Goal: Task Accomplishment & Management: Complete application form

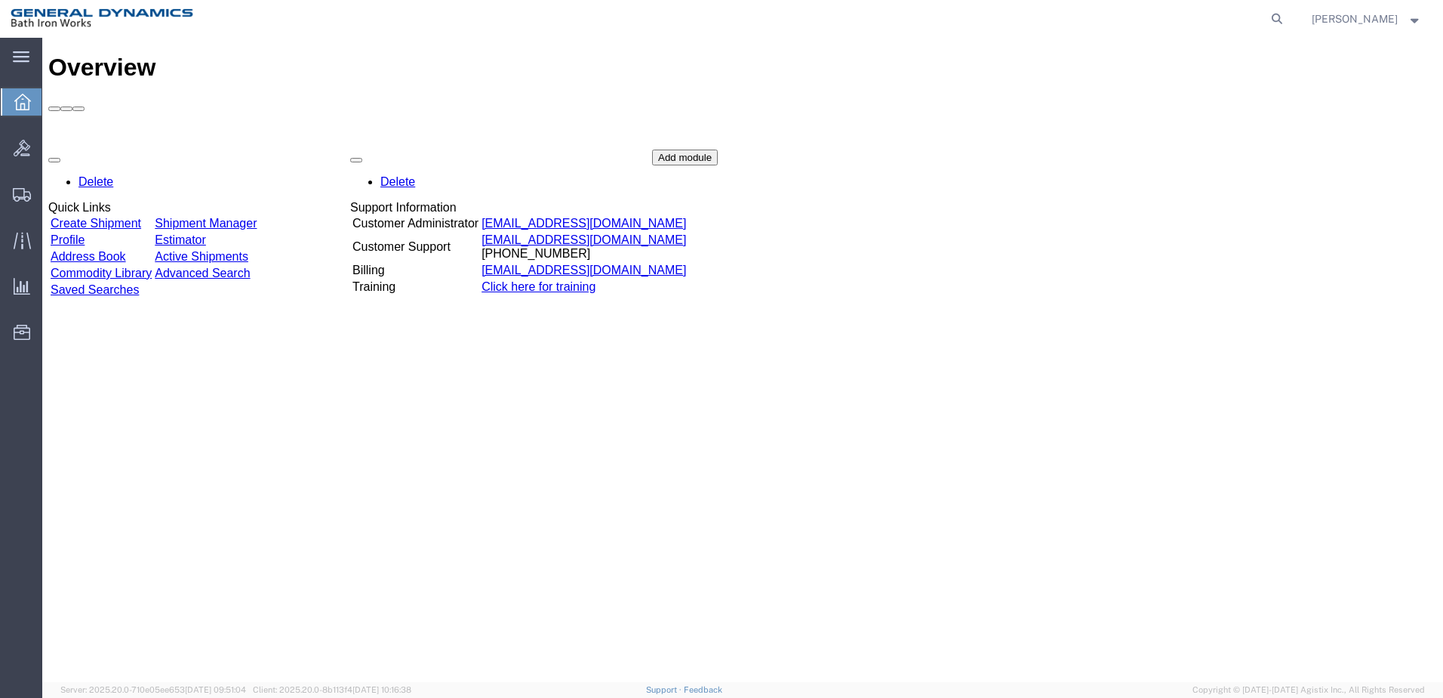
click at [141, 217] on link "Create Shipment" at bounding box center [96, 223] width 91 height 13
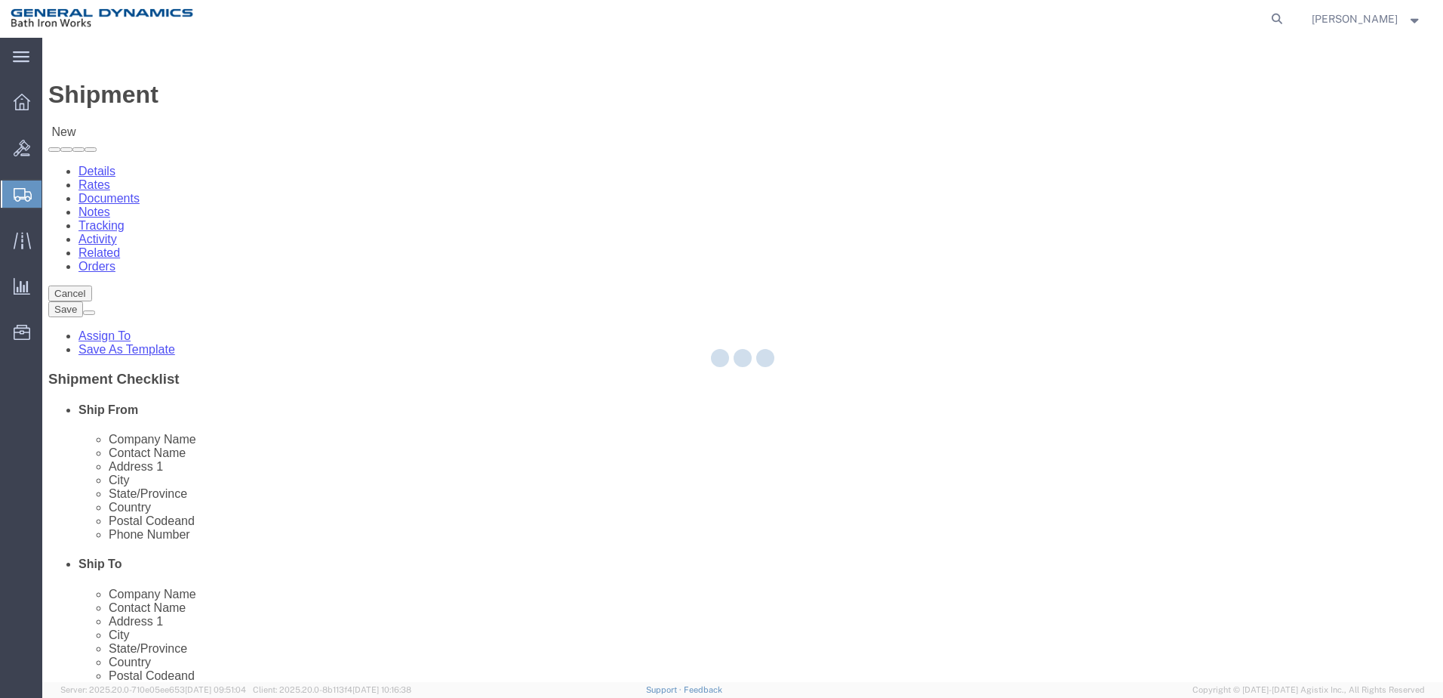
select select
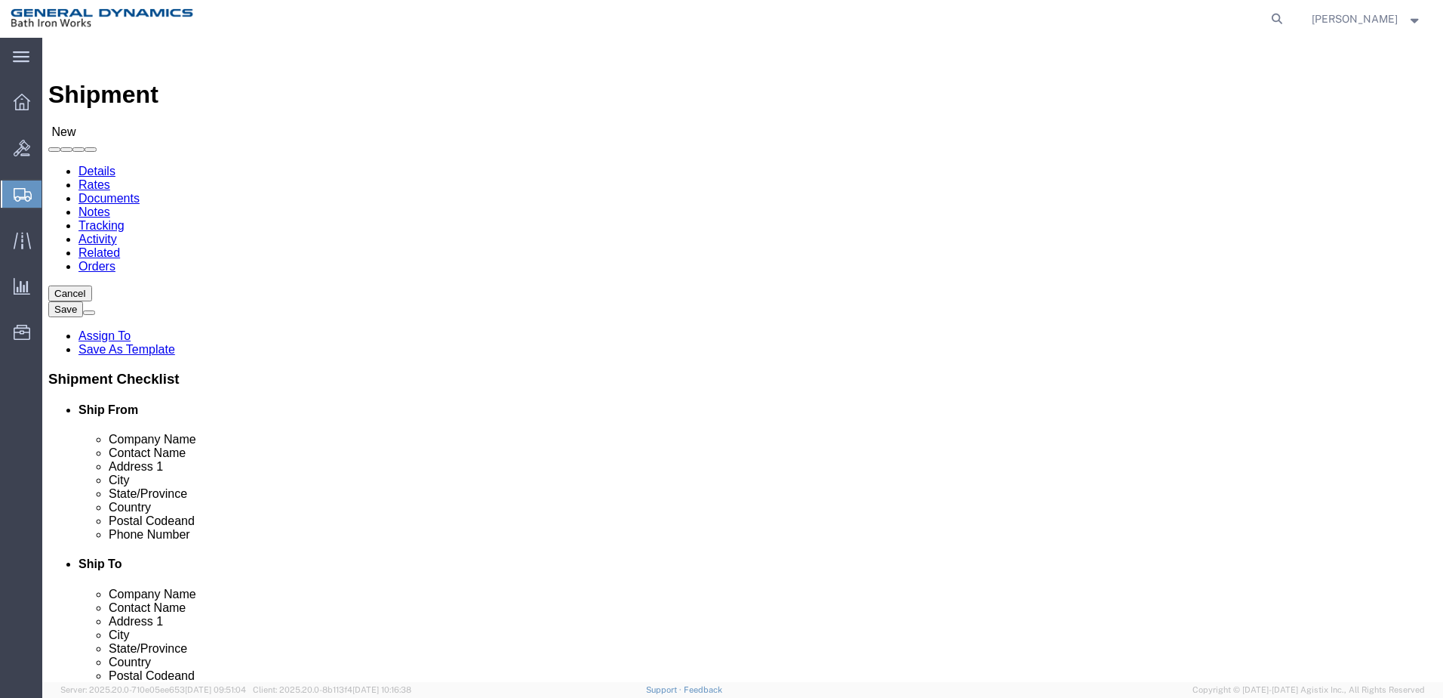
select select "34312"
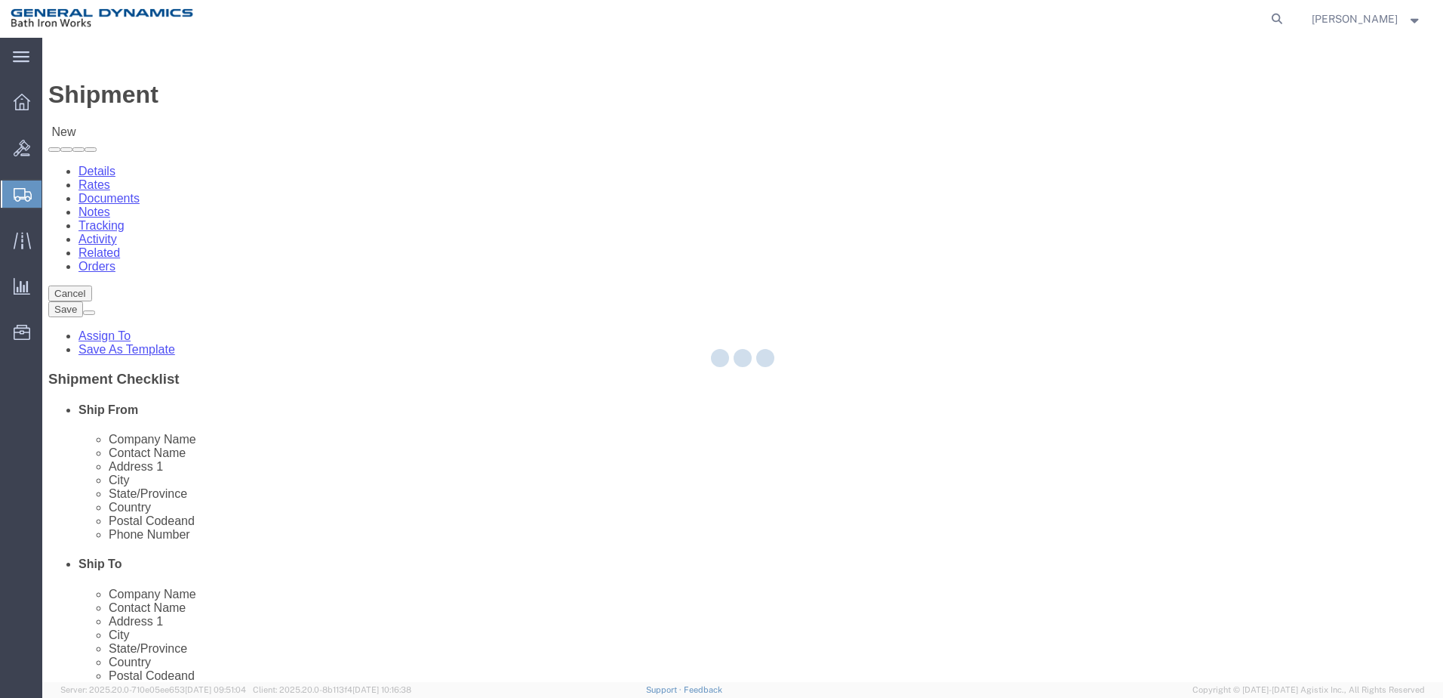
type input "General Dynamics Bath Iron Works"
type input "[GEOGRAPHIC_DATA]"
type input "04011"
type input "[PHONE_NUMBER]"
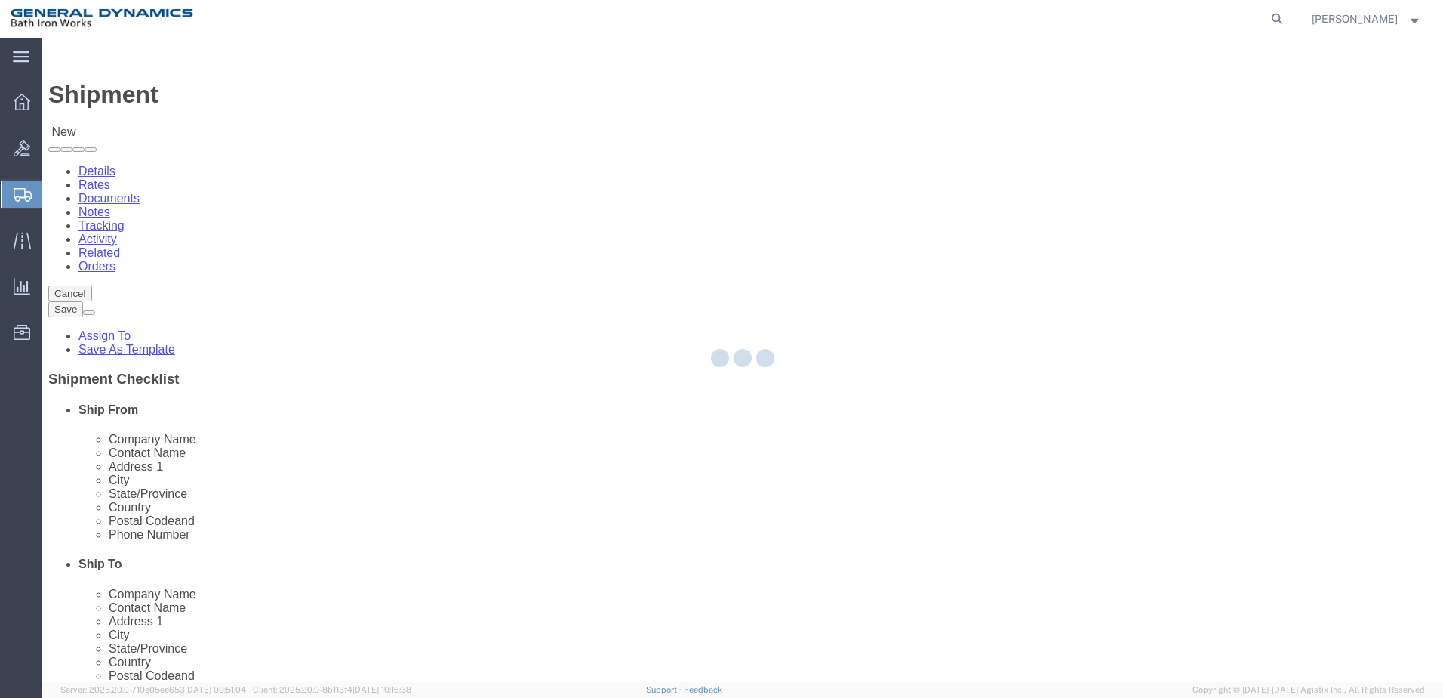
select select "ME"
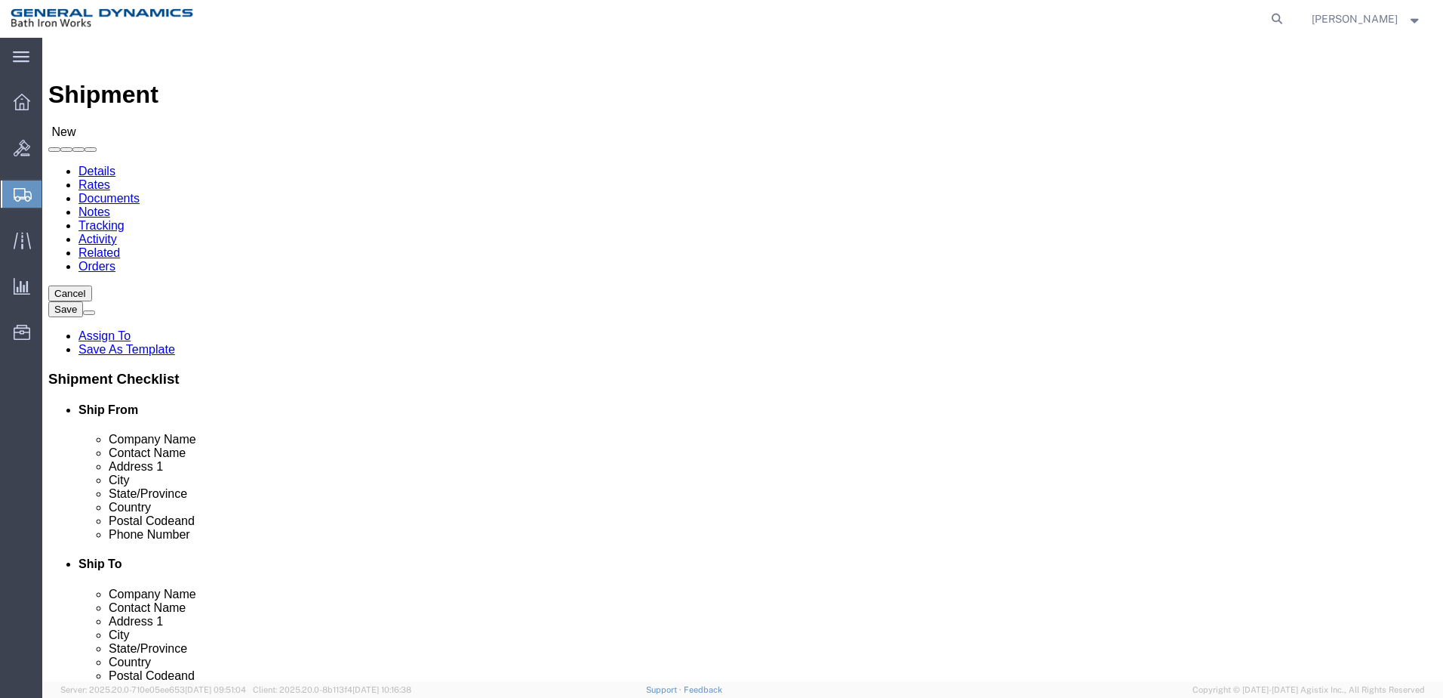
click input "text"
type input "H & c TOOL SUPPLY"
click p "- H & G CORPORATION - (Shipping Department) [STREET_ADDRESS][PERSON_NAME]"
select select
type input "H & G CORPORATION"
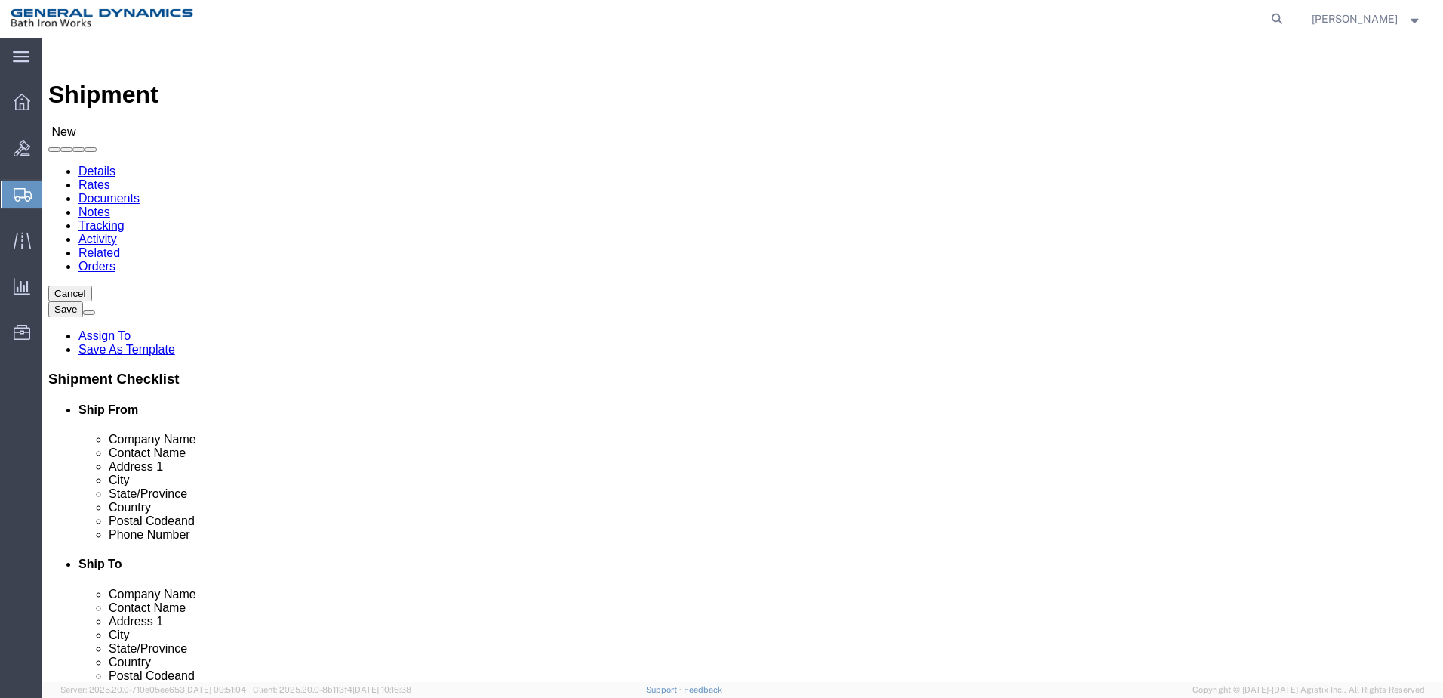
type input "Shipping Department"
type input "[STREET_ADDRESS][PERSON_NAME]"
type input "[GEOGRAPHIC_DATA]"
type input "04530"
select select "ME"
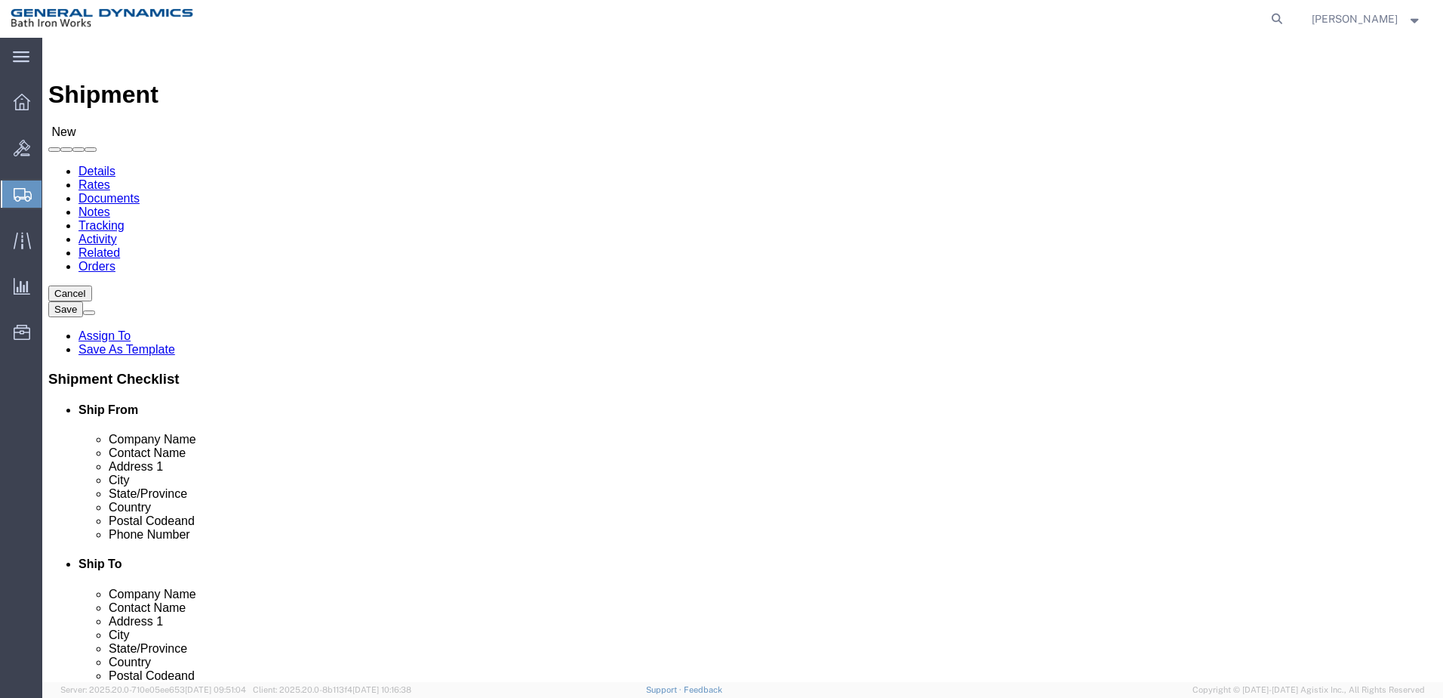
type input "H & G CORPORATION"
click input "Shipping Department"
type input "S"
click input "H & G CORPORATION"
type input "H & C CORPORATION"
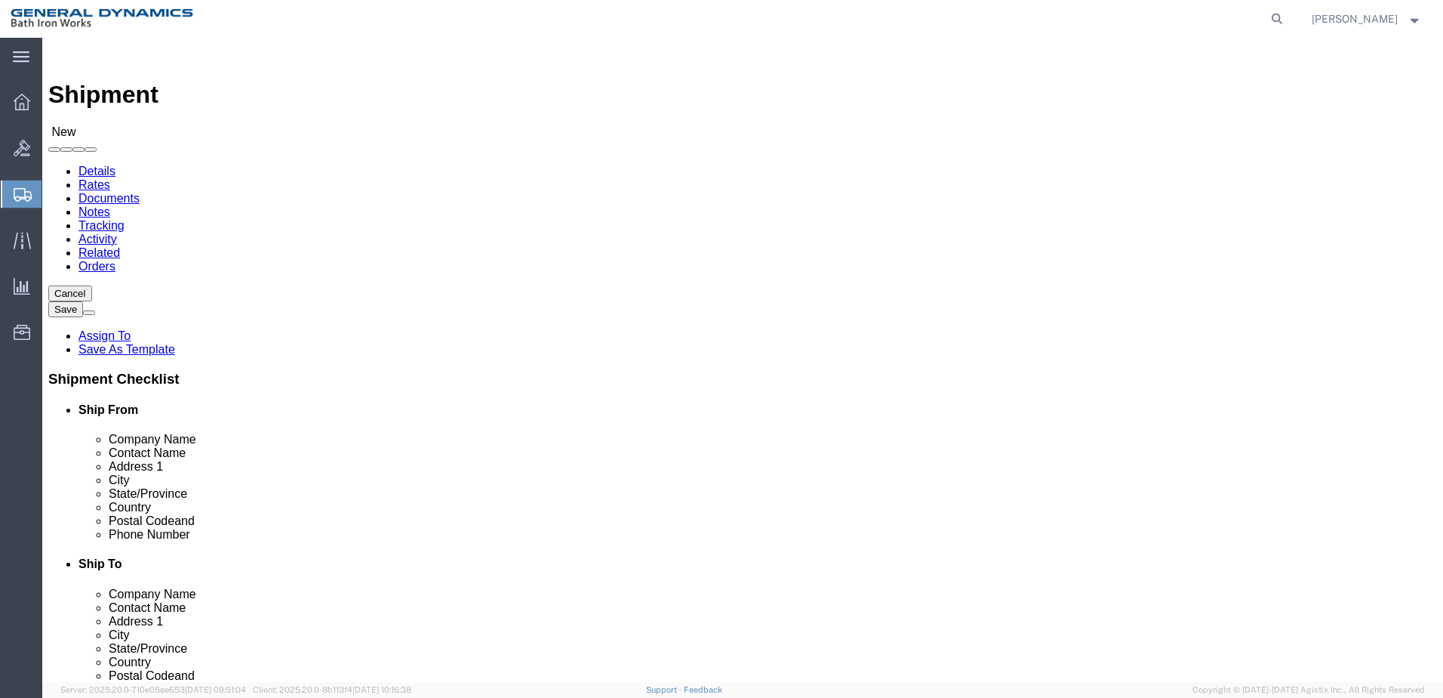
click label "Address 1"
click input "text"
type input "[PERSON_NAME]"
drag, startPoint x: 878, startPoint y: 338, endPoint x: 701, endPoint y: 333, distance: 177.5
click div "Address [STREET_ADDRESS][PERSON_NAME]"
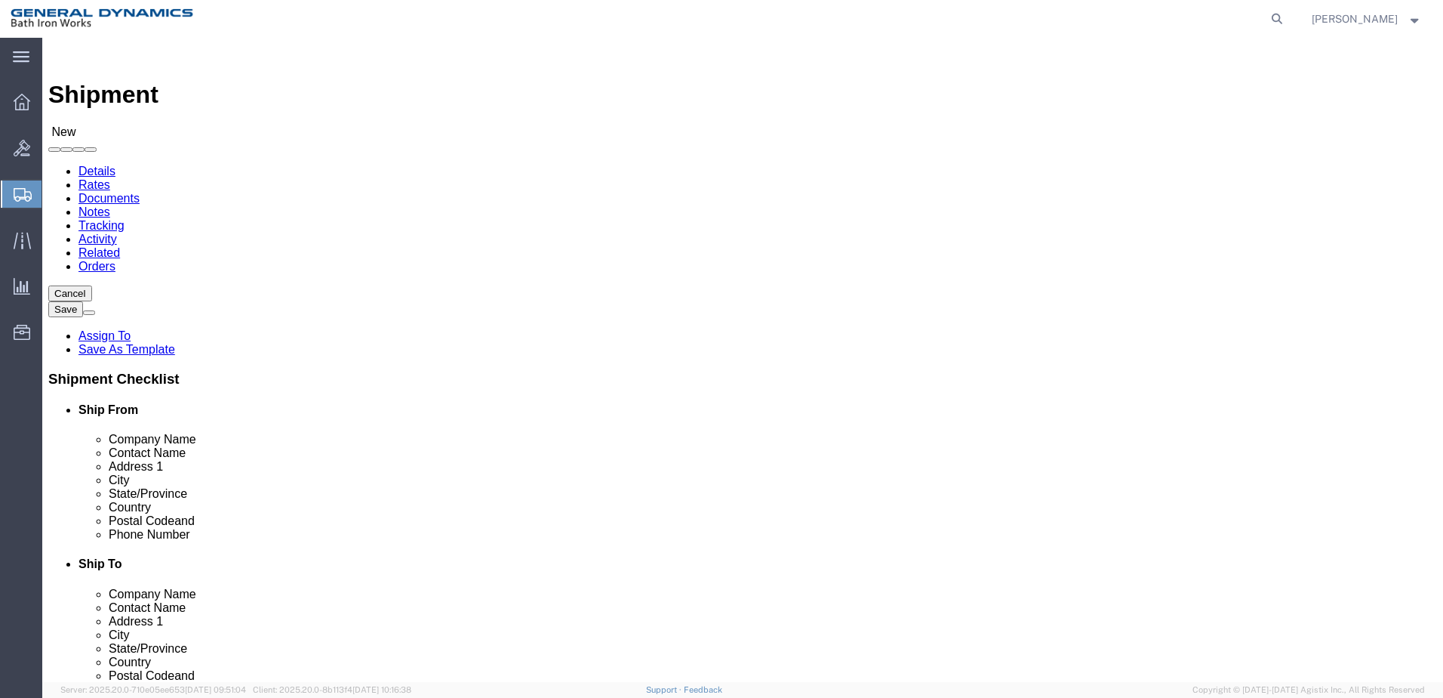
type input "[STREET_ADDRESS]"
select select
drag, startPoint x: 807, startPoint y: 393, endPoint x: 742, endPoint y: 388, distance: 65.1
click div "[GEOGRAPHIC_DATA]"
type input "[GEOGRAPHIC_DATA]"
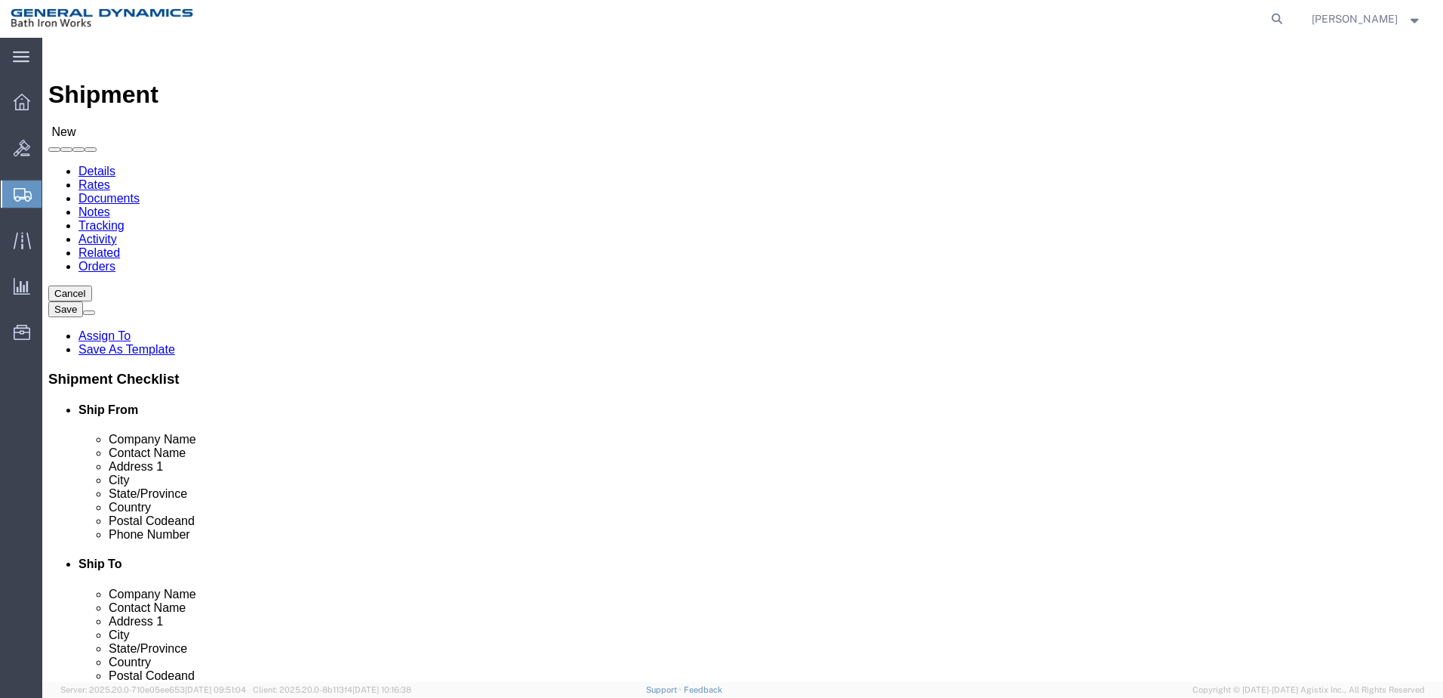
click div "Cancel Save Assign To Save As Template Shipment Checklist Ship From Company Nam…"
select select
select select "NY"
drag, startPoint x: 802, startPoint y: 485, endPoint x: 740, endPoint y: 493, distance: 62.5
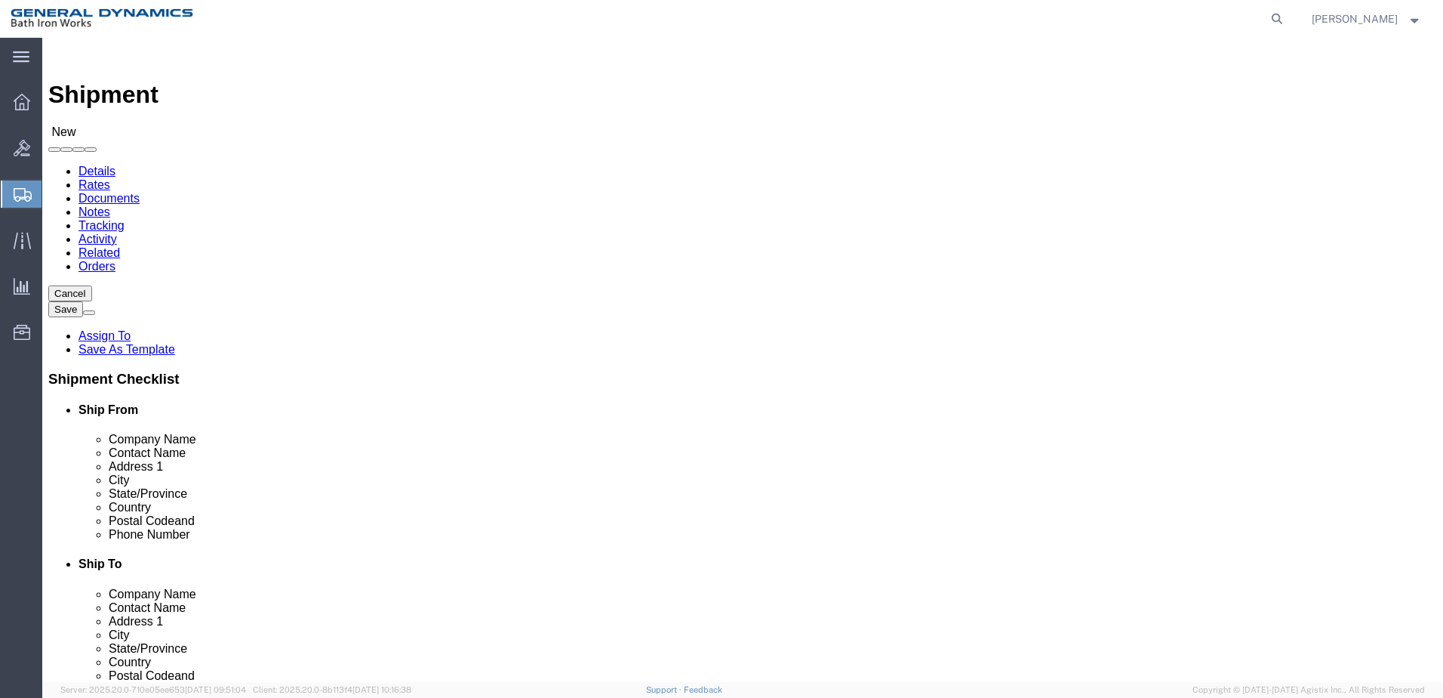
click div "Postal Code 04530"
type input "14611"
select select
click input "text"
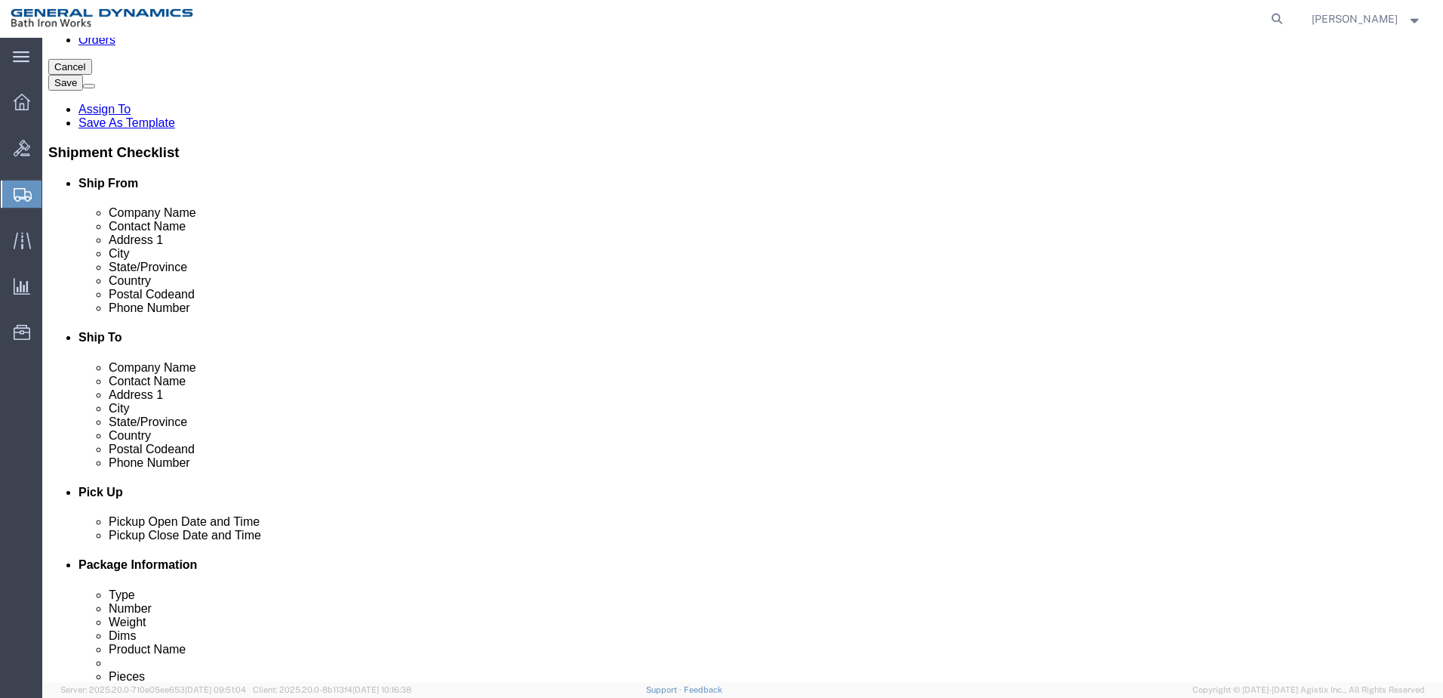
scroll to position [302, 0]
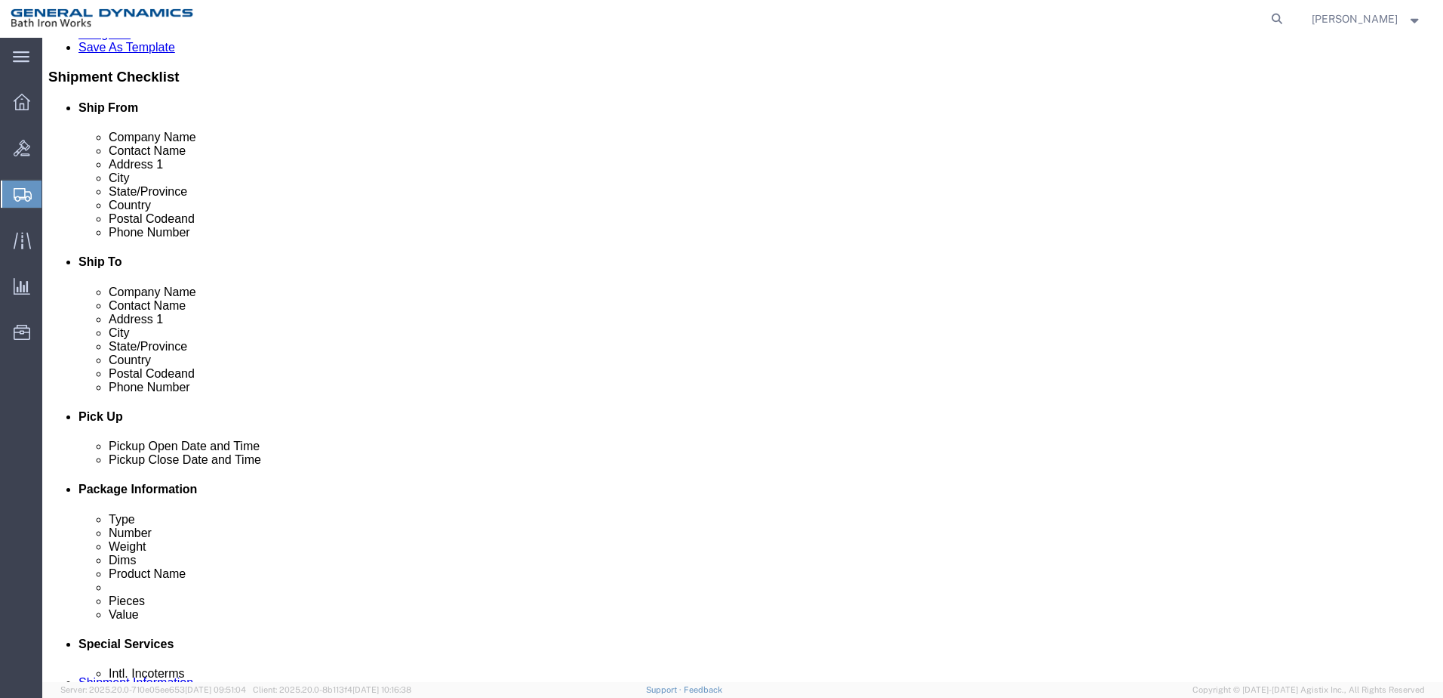
type input "[PHONE_NUMBER]"
click label "Pickup Close Date and Time"
click div "[DATE] 10:00 AM"
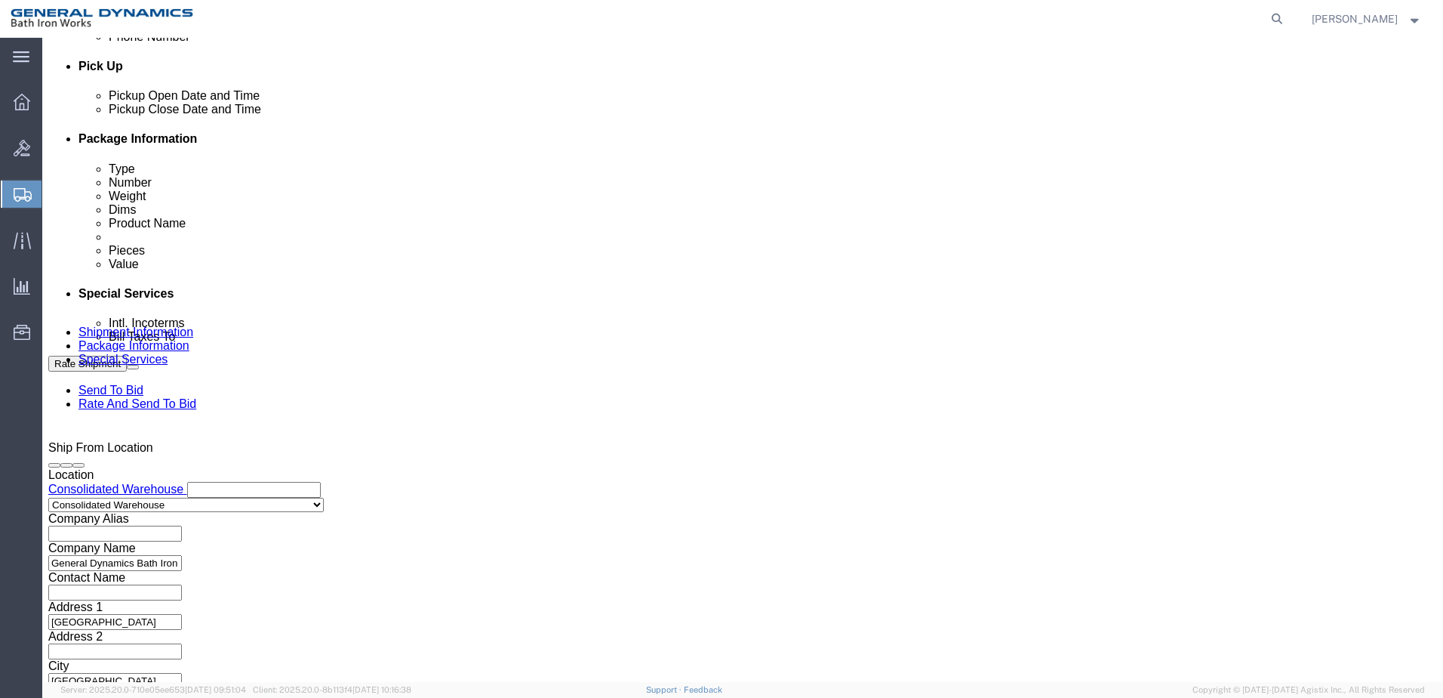
type input "2:00 PM"
click button "Apply"
click button "Continue"
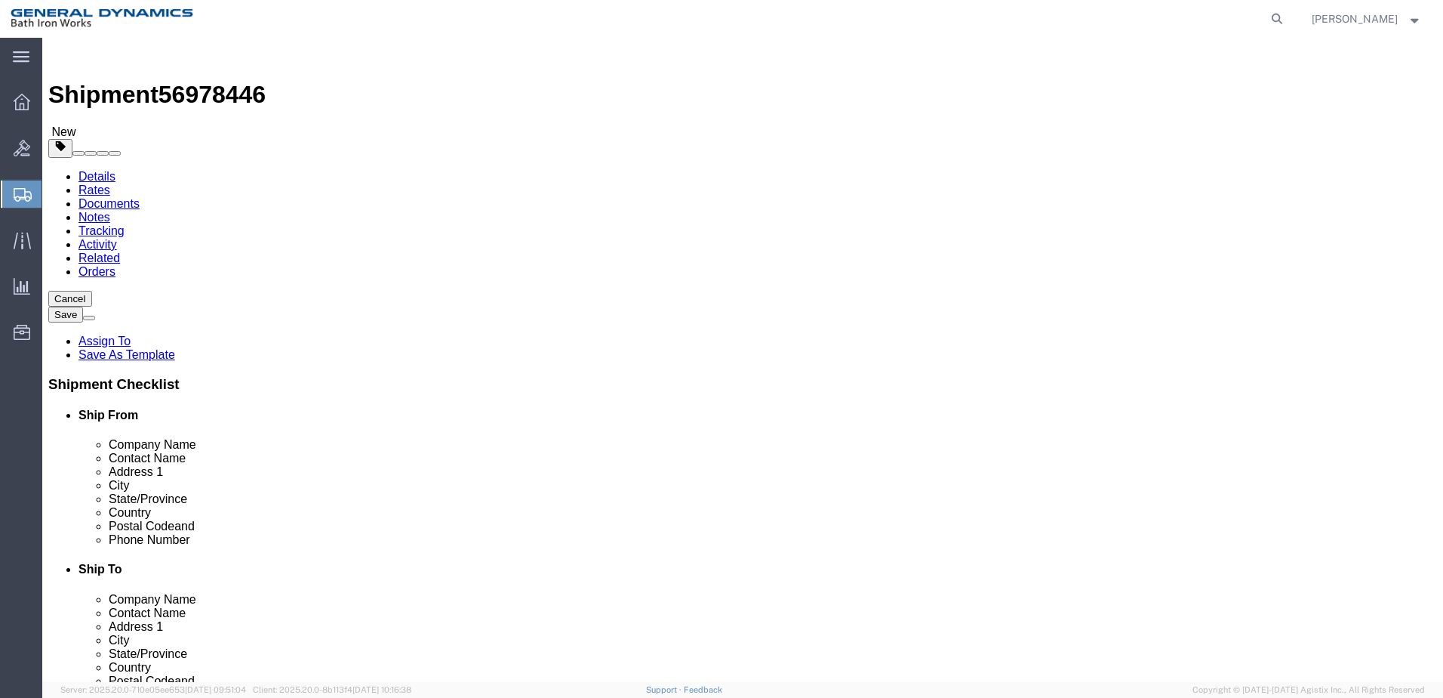
click select "Select Bale(s) Basket(s) Bolt(s) Bottle(s) Buckets Bulk Bundle(s) Can(s) Cardbo…"
select select "PSNS"
click select "Select Bale(s) Basket(s) Bolt(s) Bottle(s) Buckets Bulk Bundle(s) Can(s) Cardbo…"
click input "text"
type input "48"
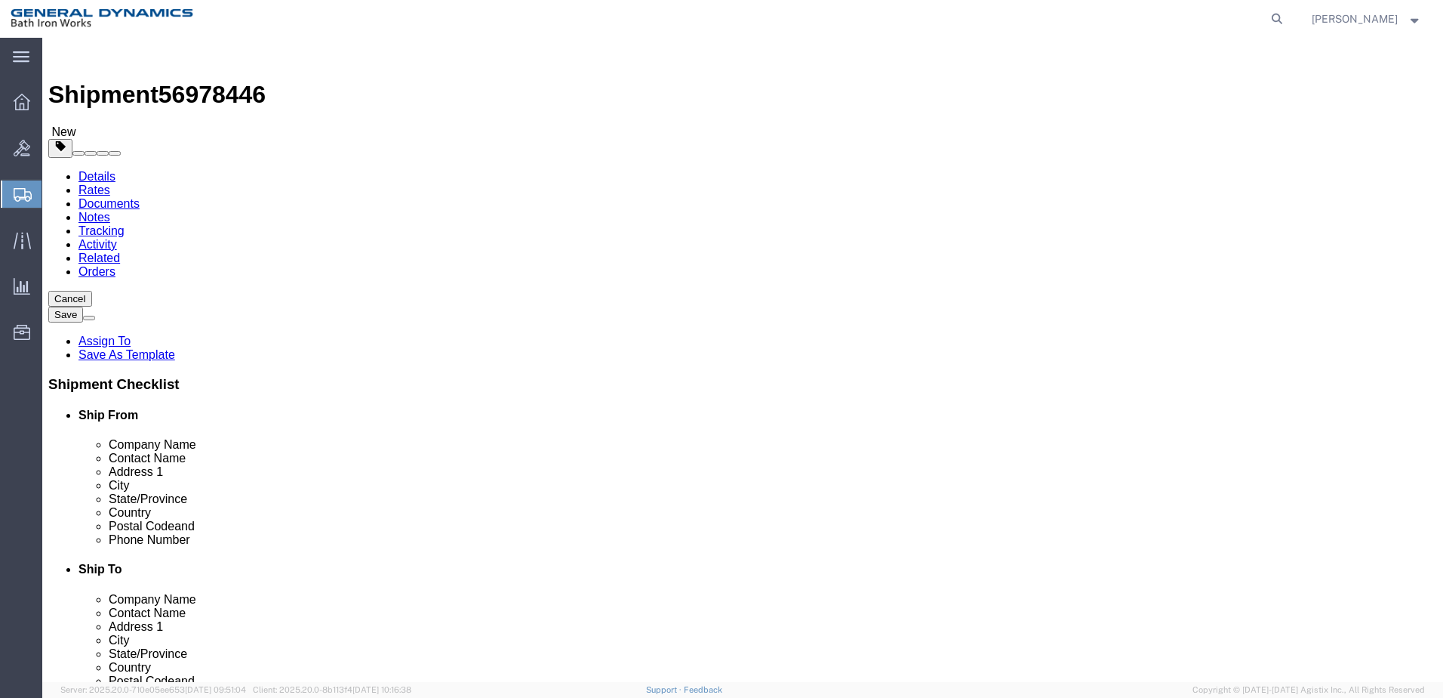
click input "text"
type input "40"
click input "text"
type input "15"
click input "0.00"
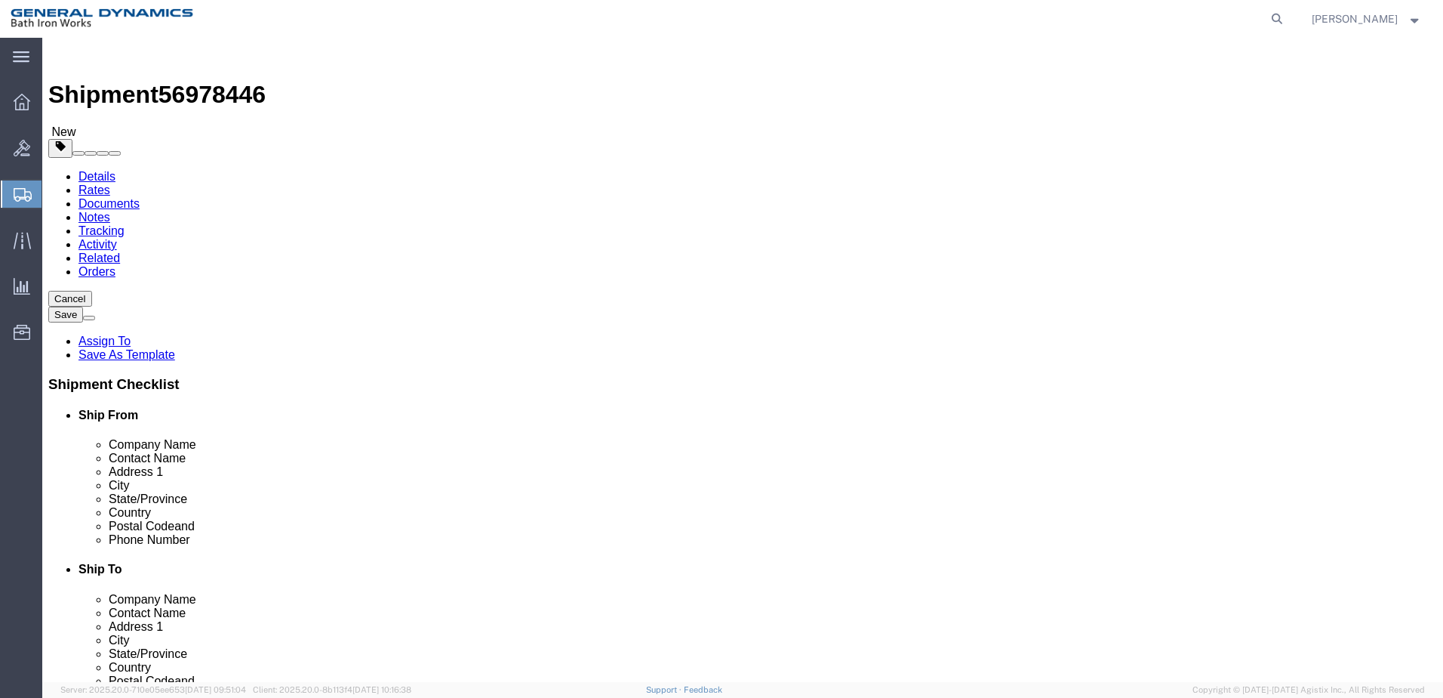
type input "0"
type input "70"
click link "Add Content"
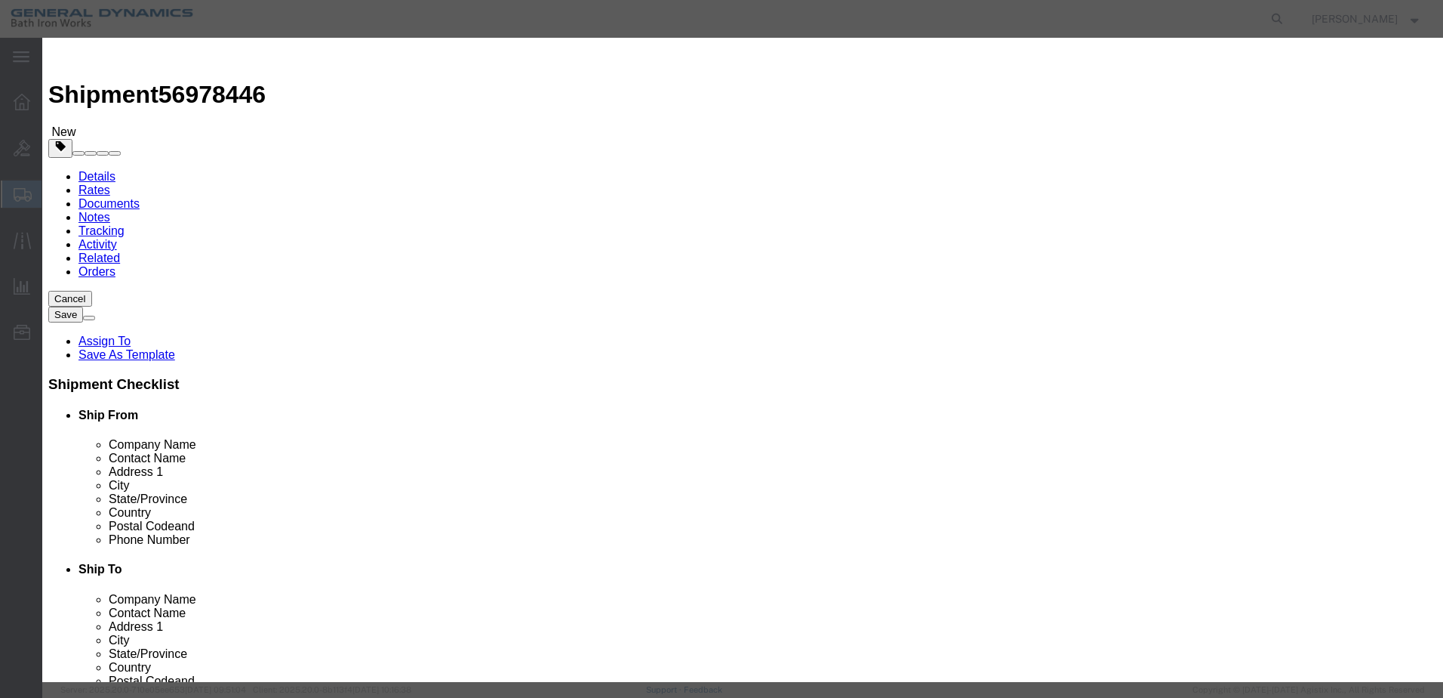
click input "text"
type input "QUICK RELEASE PINS"
click input "0"
type input "314"
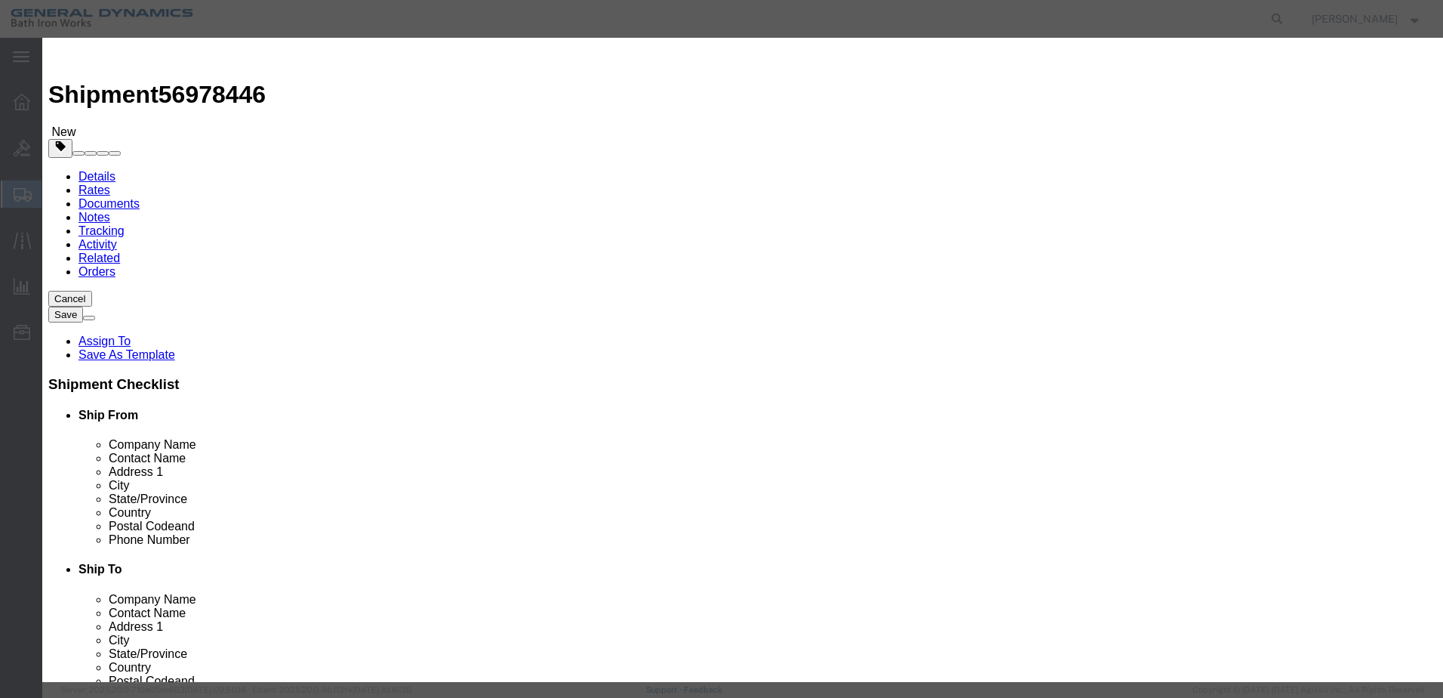
click input "text"
type input "1.00"
click select "Select 50 55 60 65 70 85 92.5 100 125 175 250 300 400"
select select "55"
click select "Select 50 55 60 65 70 85 92.5 100 125 175 250 300 400"
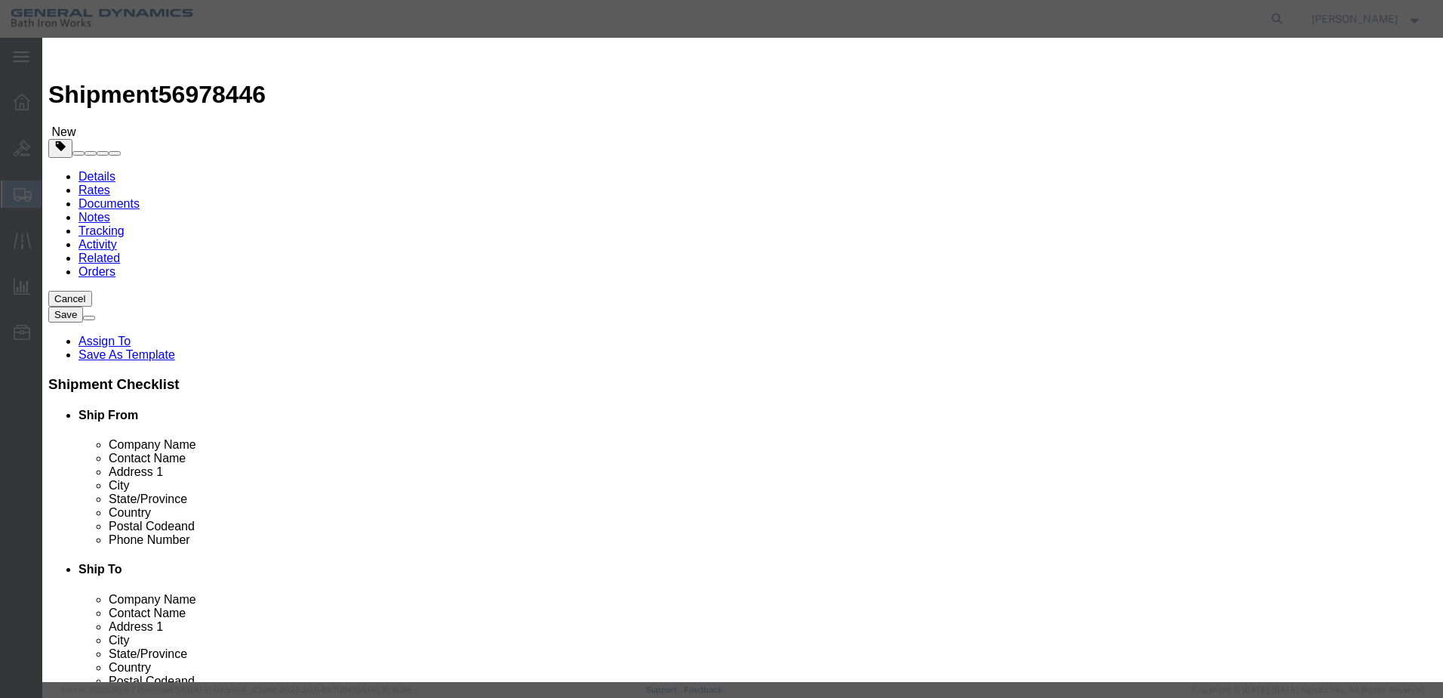
click button "Save & Close"
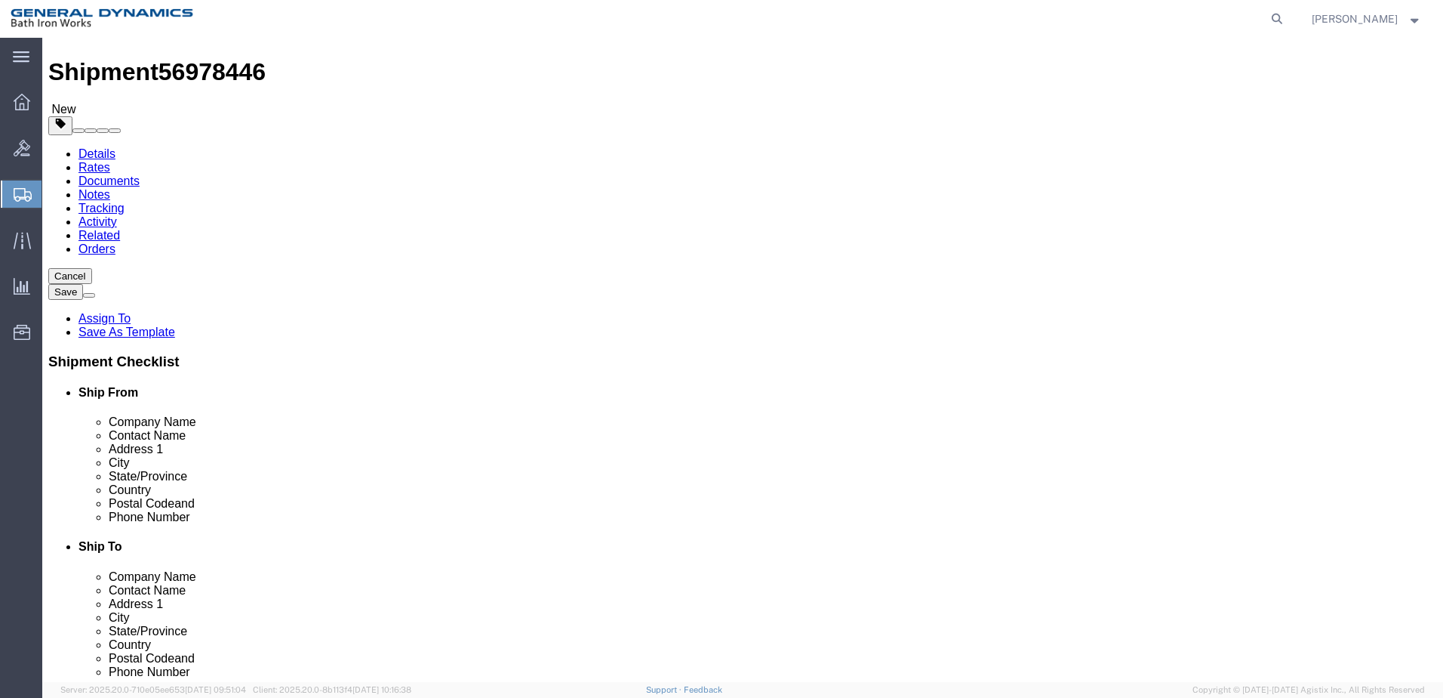
scroll to position [33, 0]
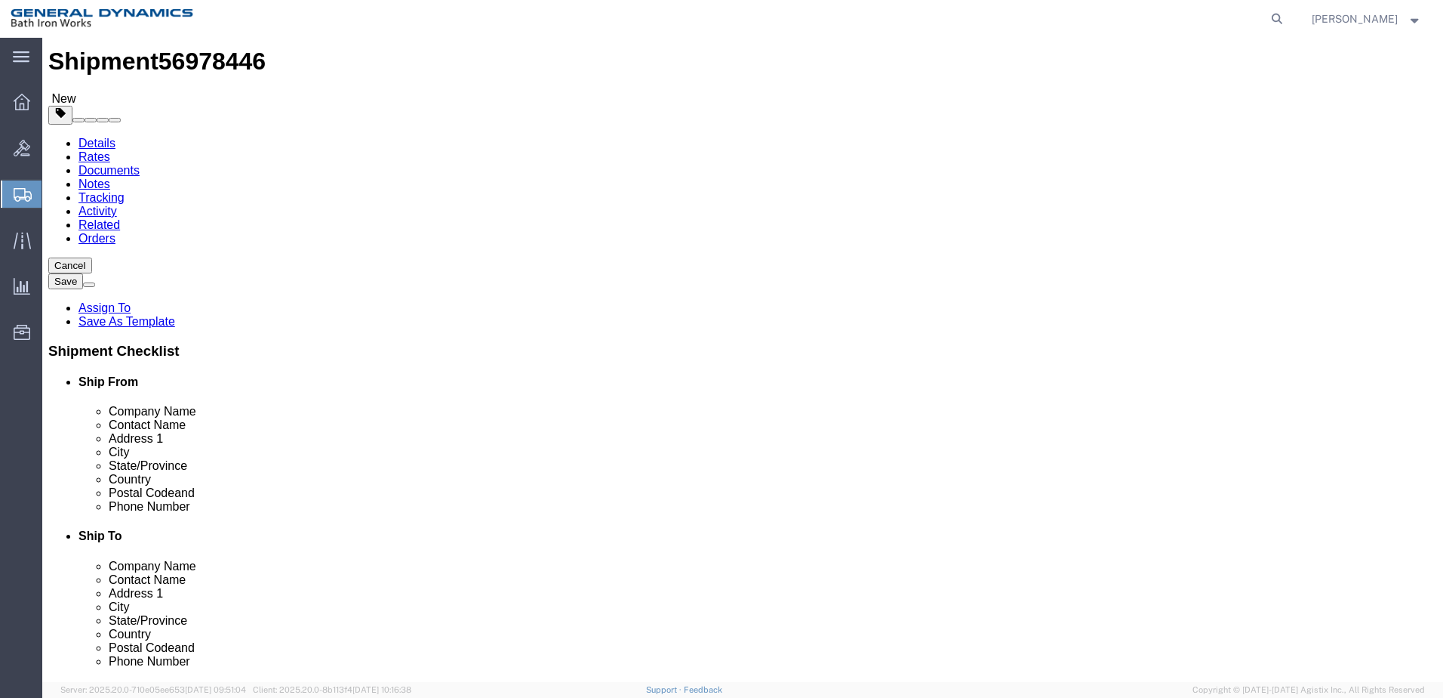
click button "Continue"
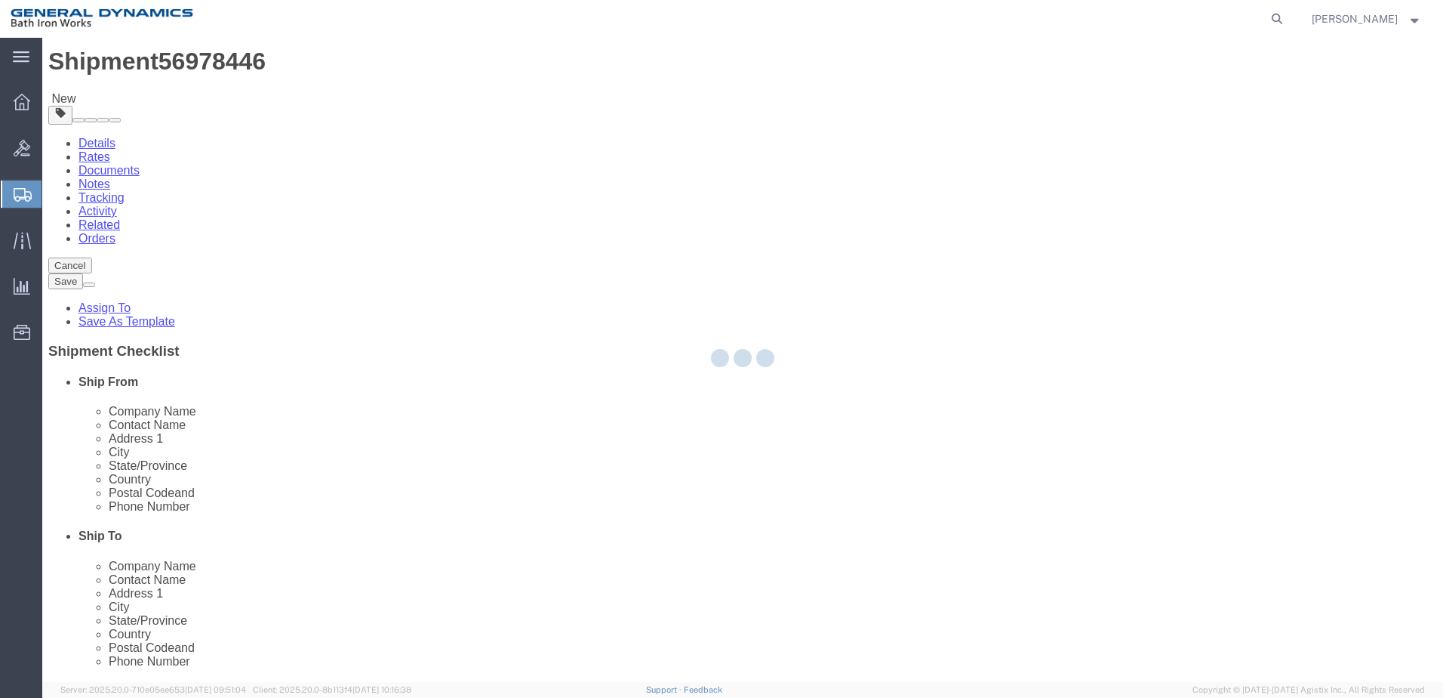
select select
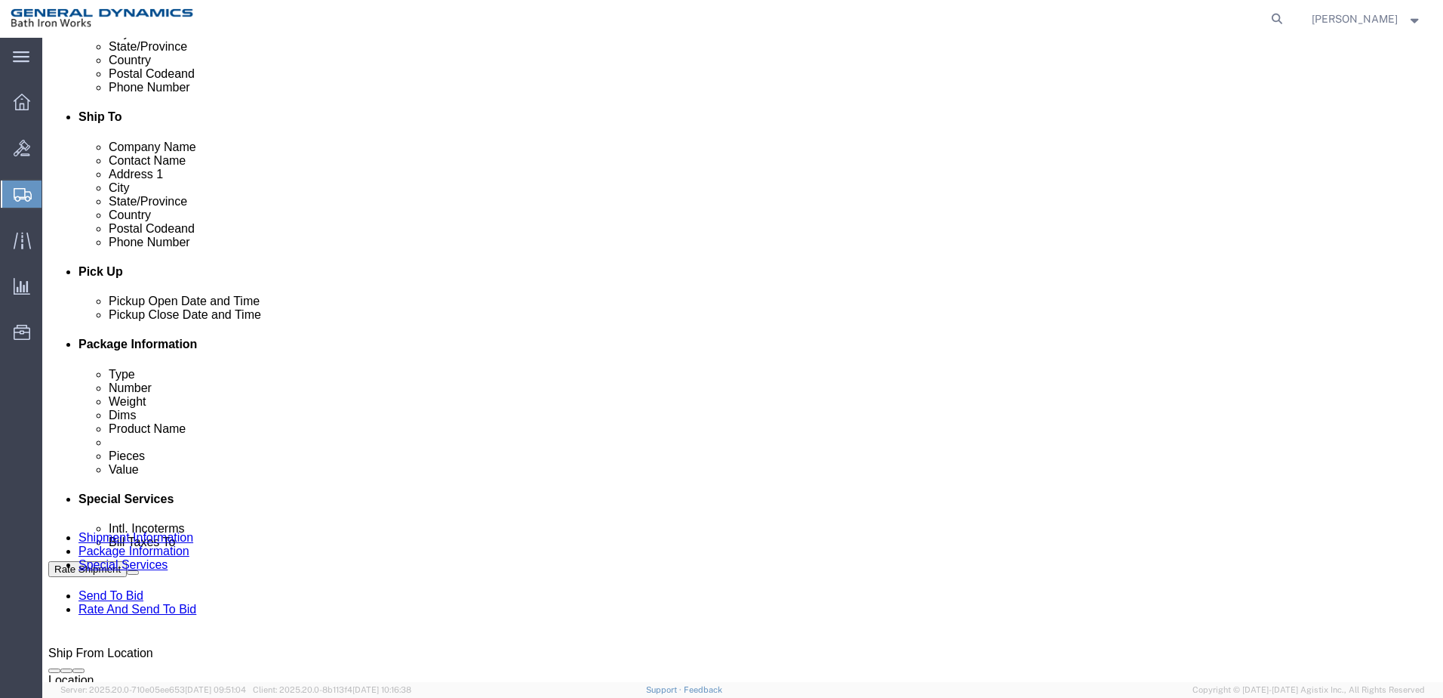
scroll to position [453, 0]
click select "Select Recipient Account Sender/Shipper Third Party Account"
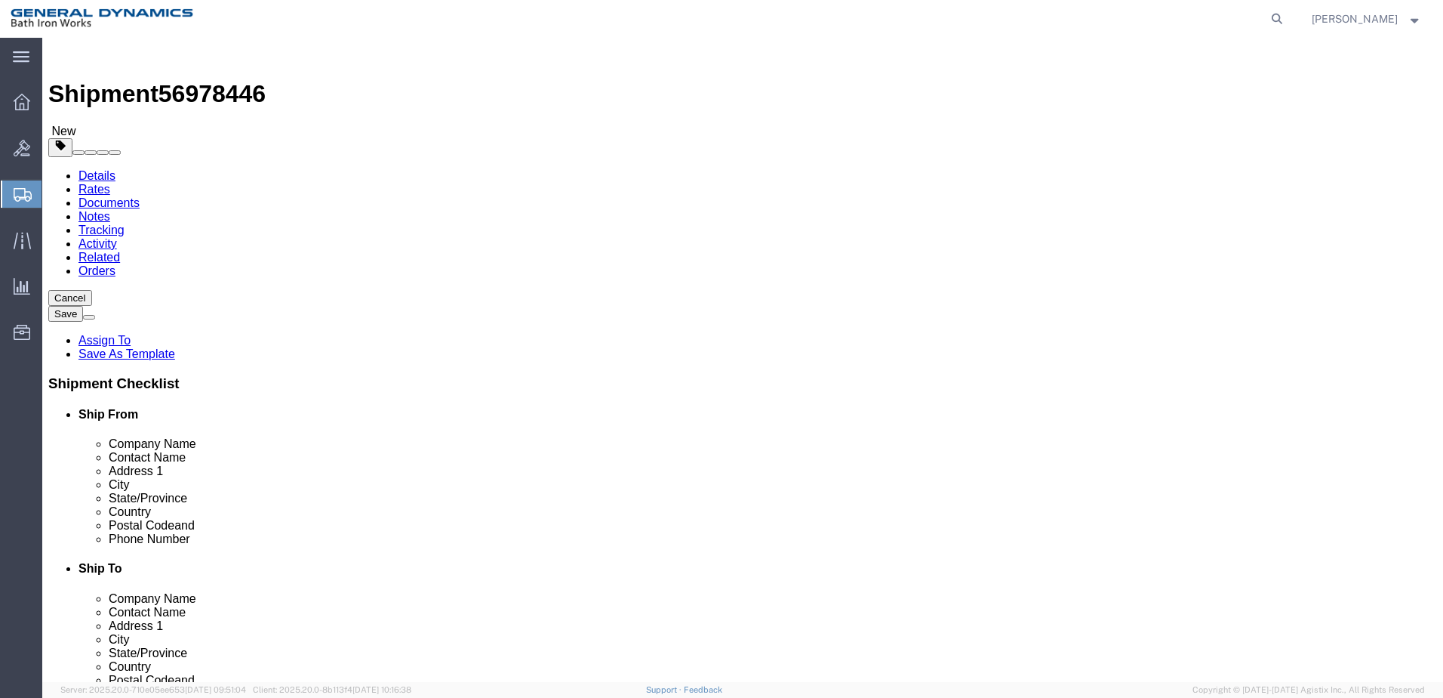
scroll to position [0, 0]
click h4 "Pick Up"
click link "Details"
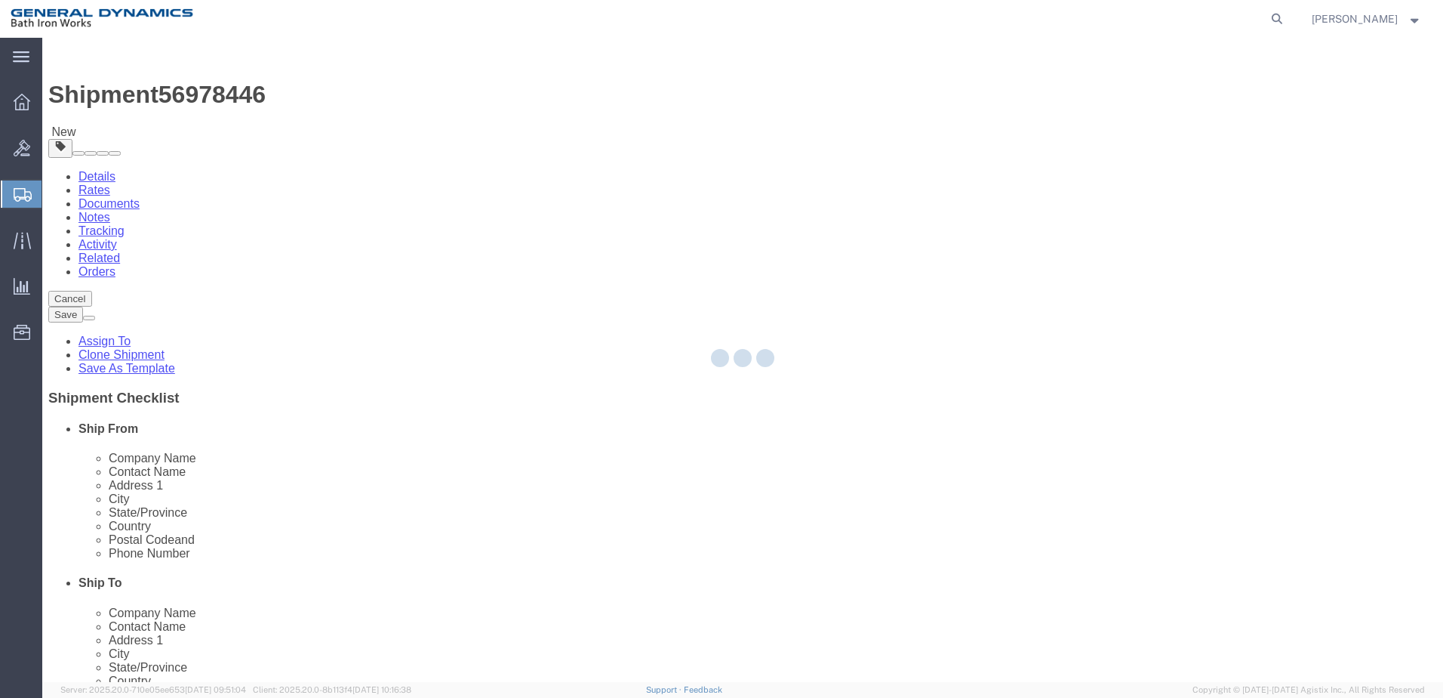
select select "34312"
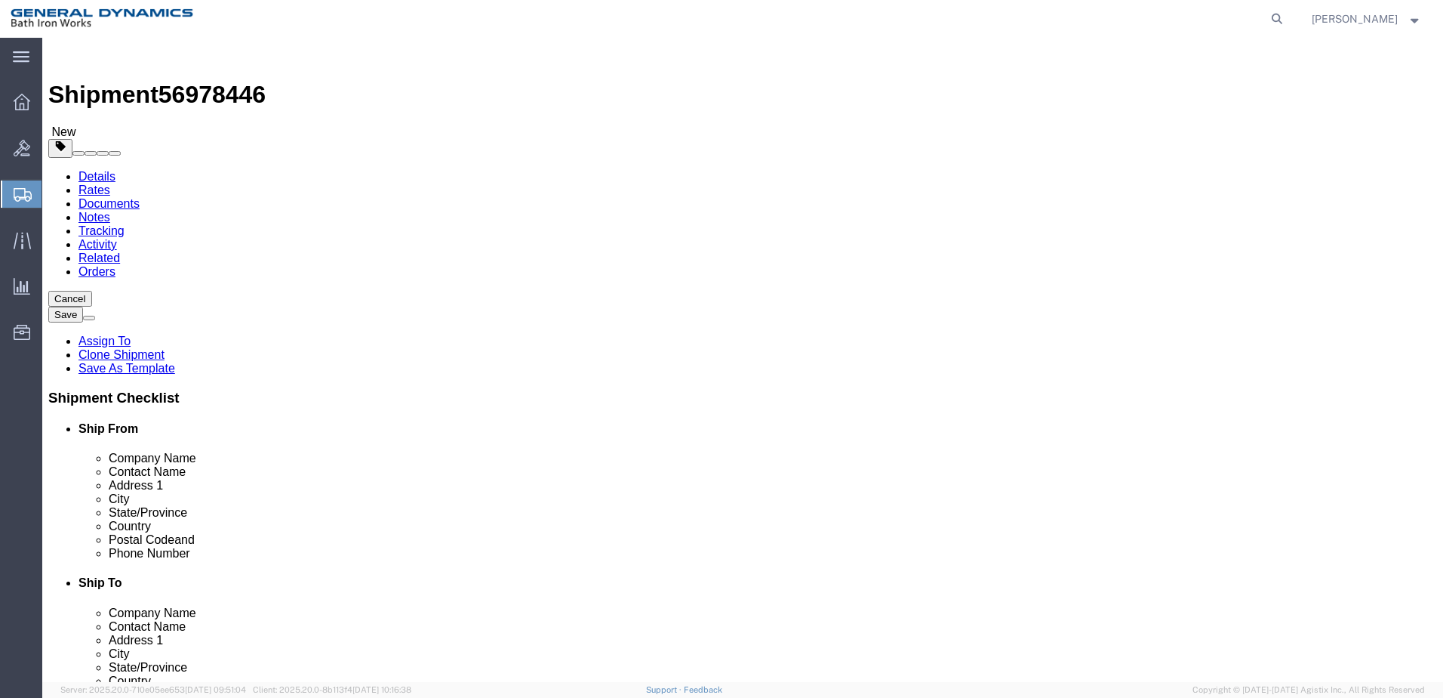
click input "text"
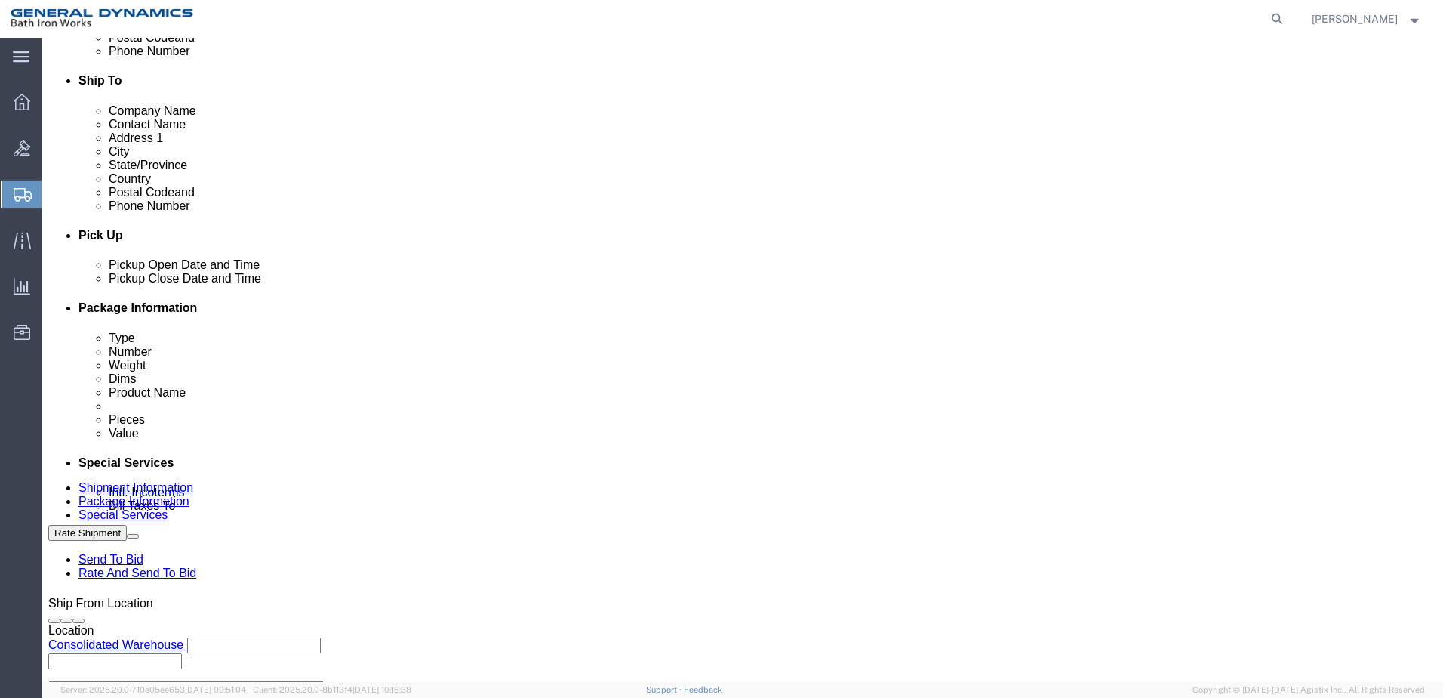
scroll to position [528, 0]
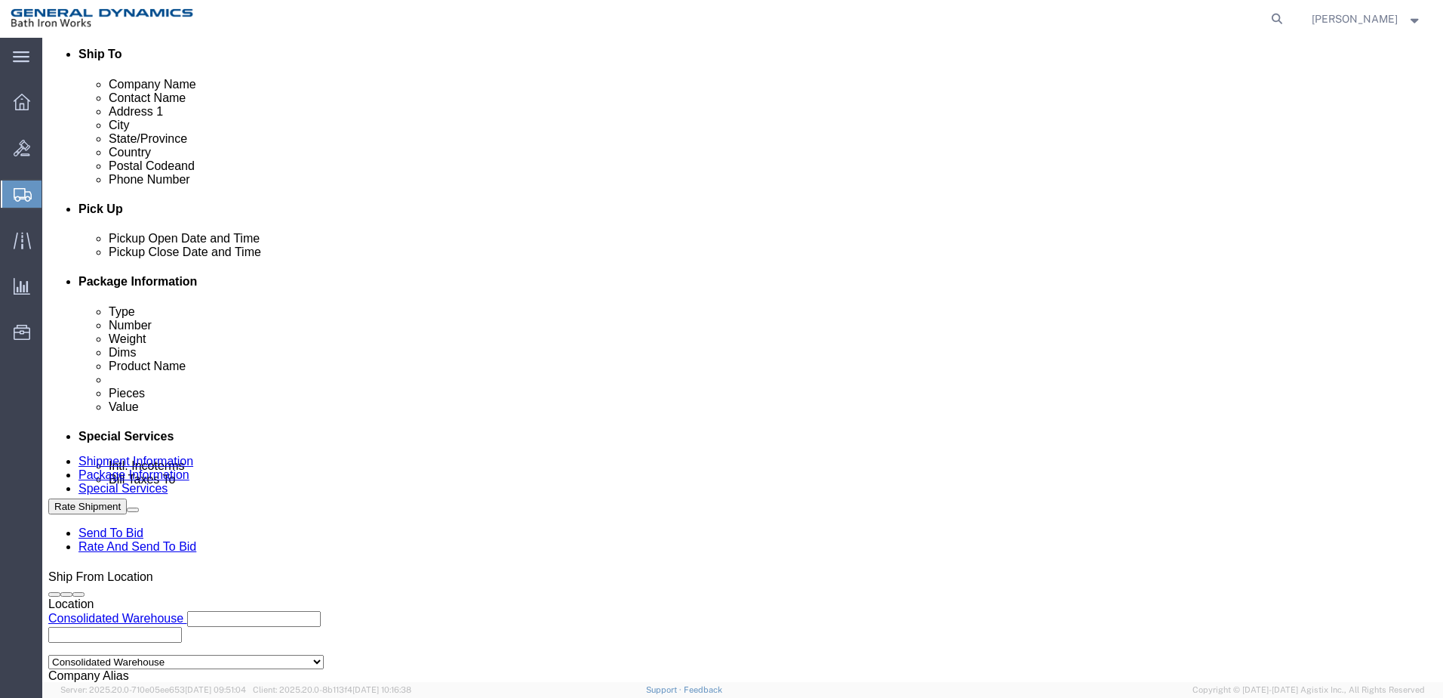
type input "[PERSON_NAME]"
click div "[DATE] 9:00 AM"
type input "9:30 AM"
click button "Apply"
click h4 "Package Information"
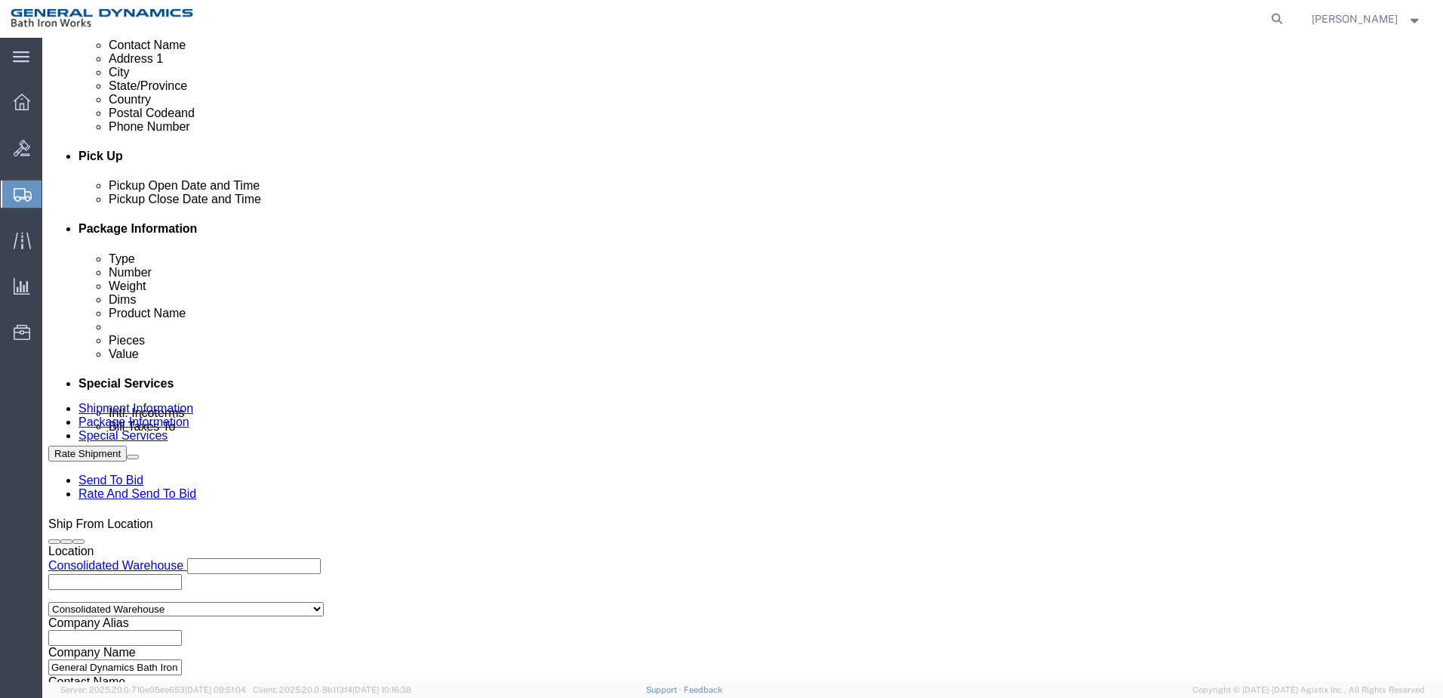
scroll to position [652, 0]
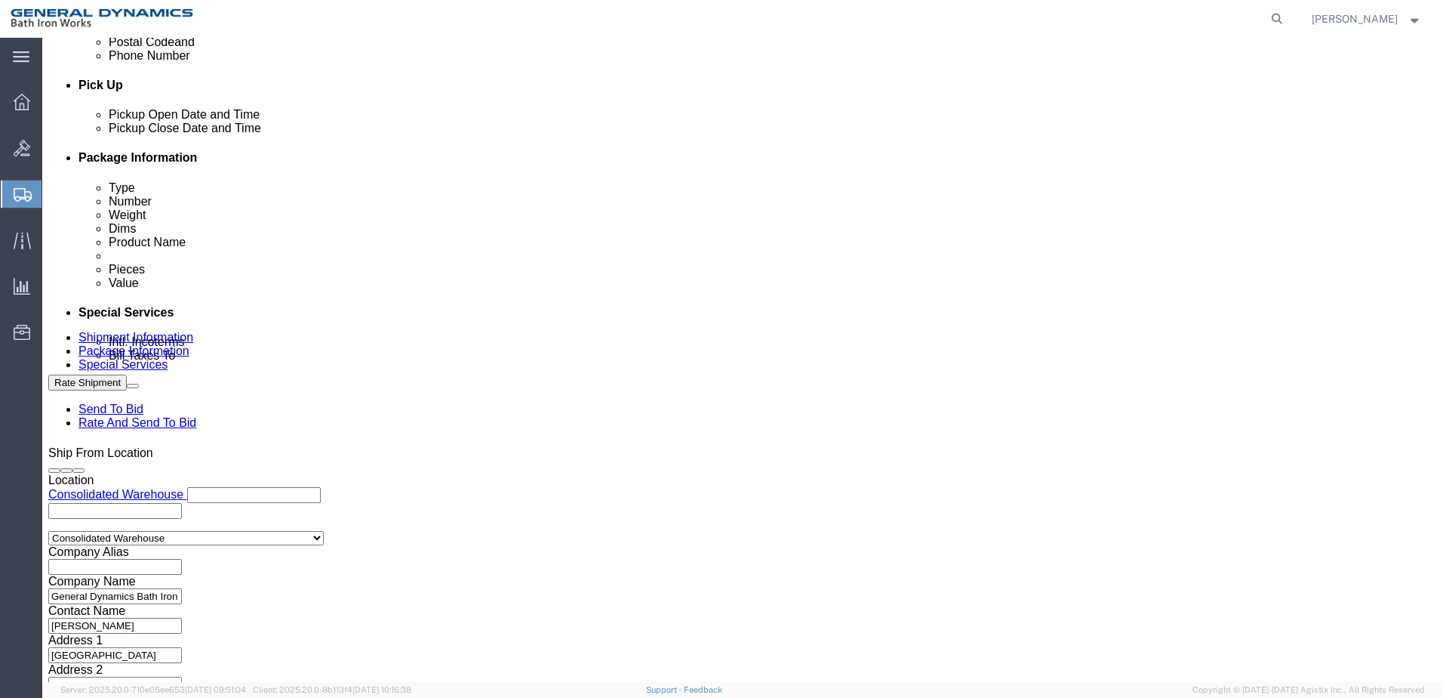
click button "Continue"
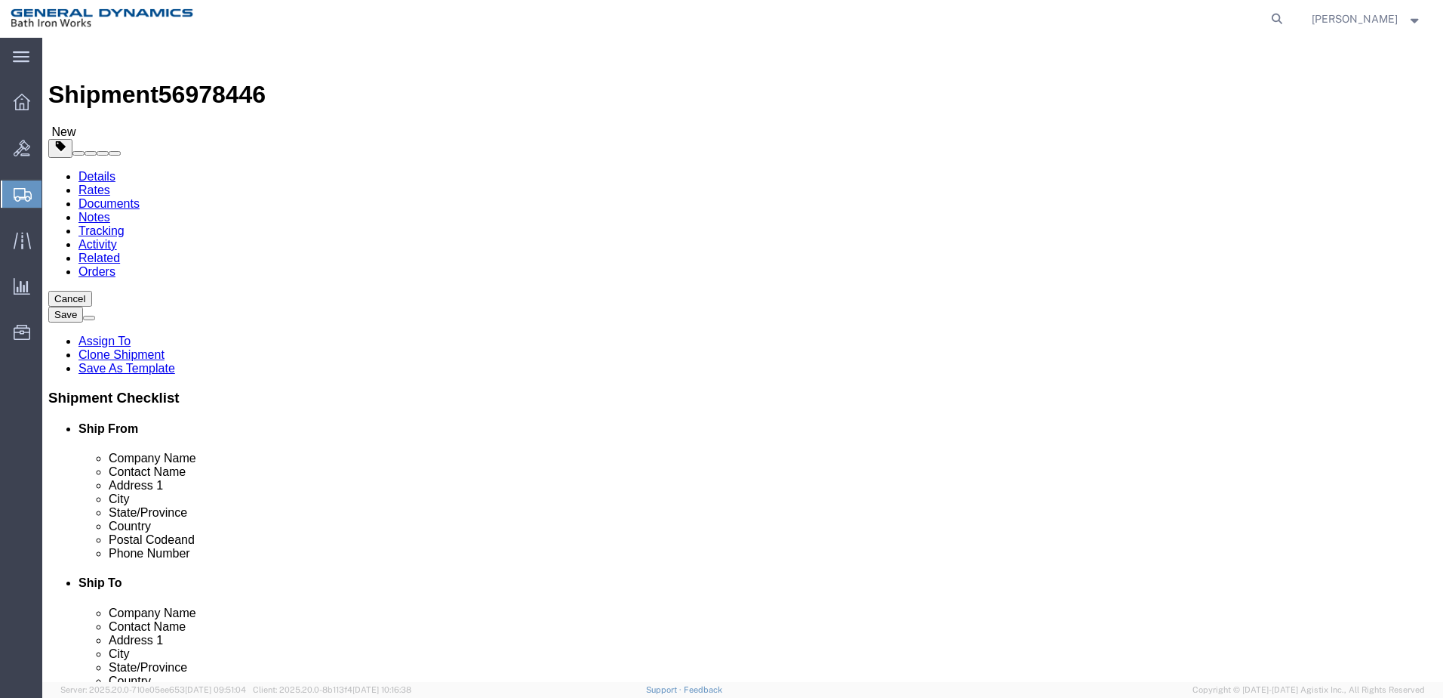
scroll to position [33, 0]
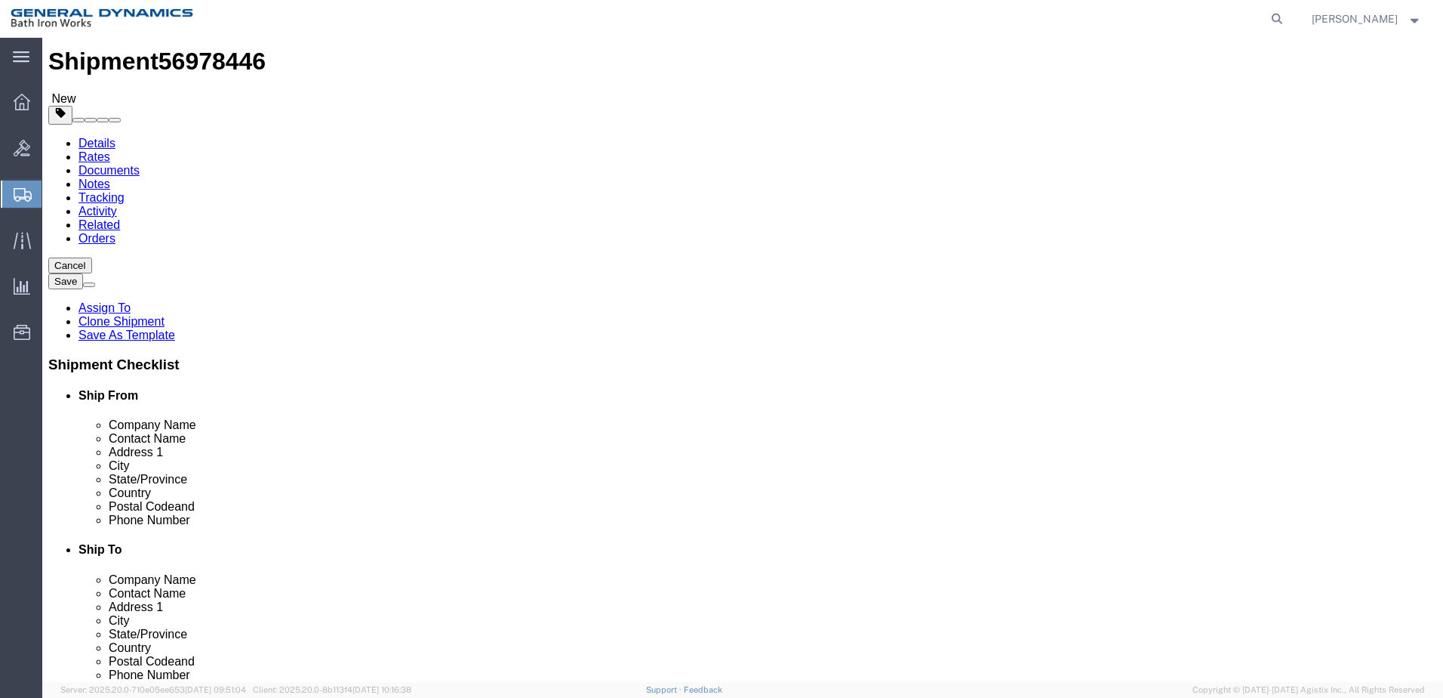
click button "Continue"
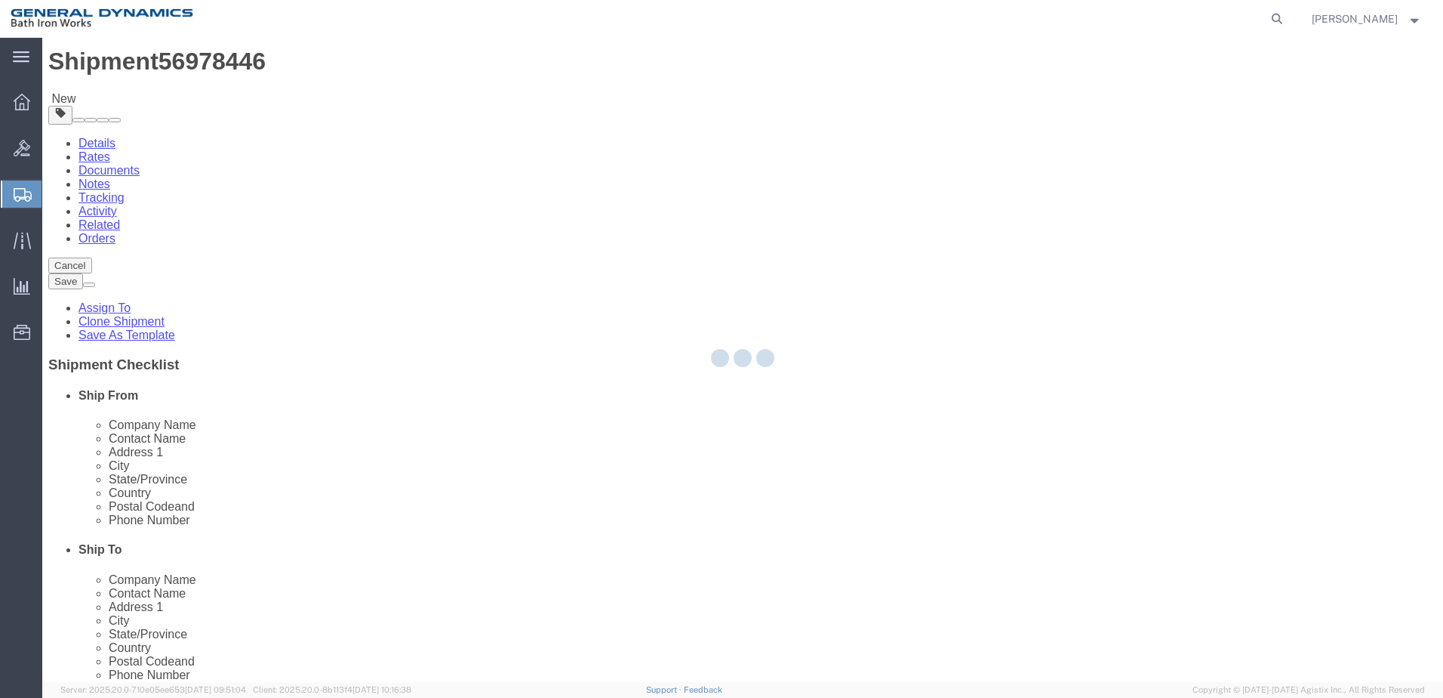
select select
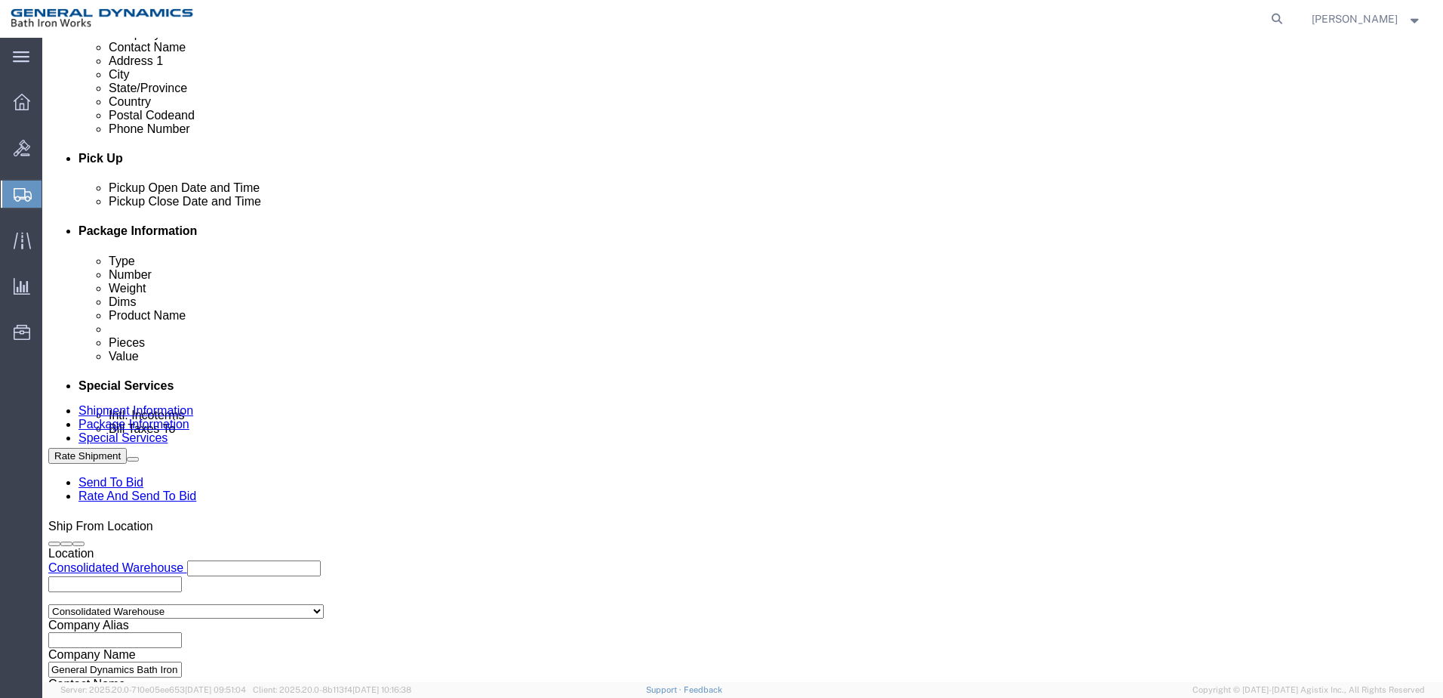
scroll to position [604, 0]
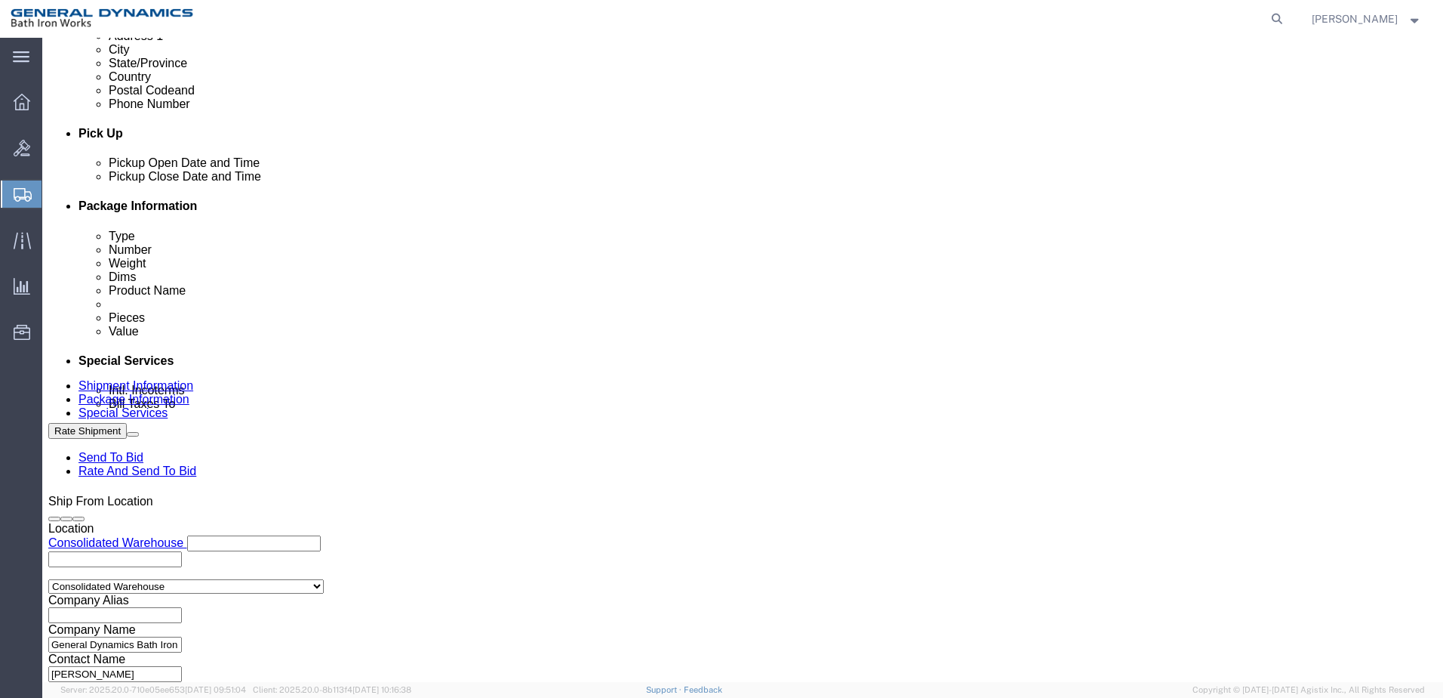
click select "Select Recipient Account Sender/Shipper Third Party Account"
click button "Cancel"
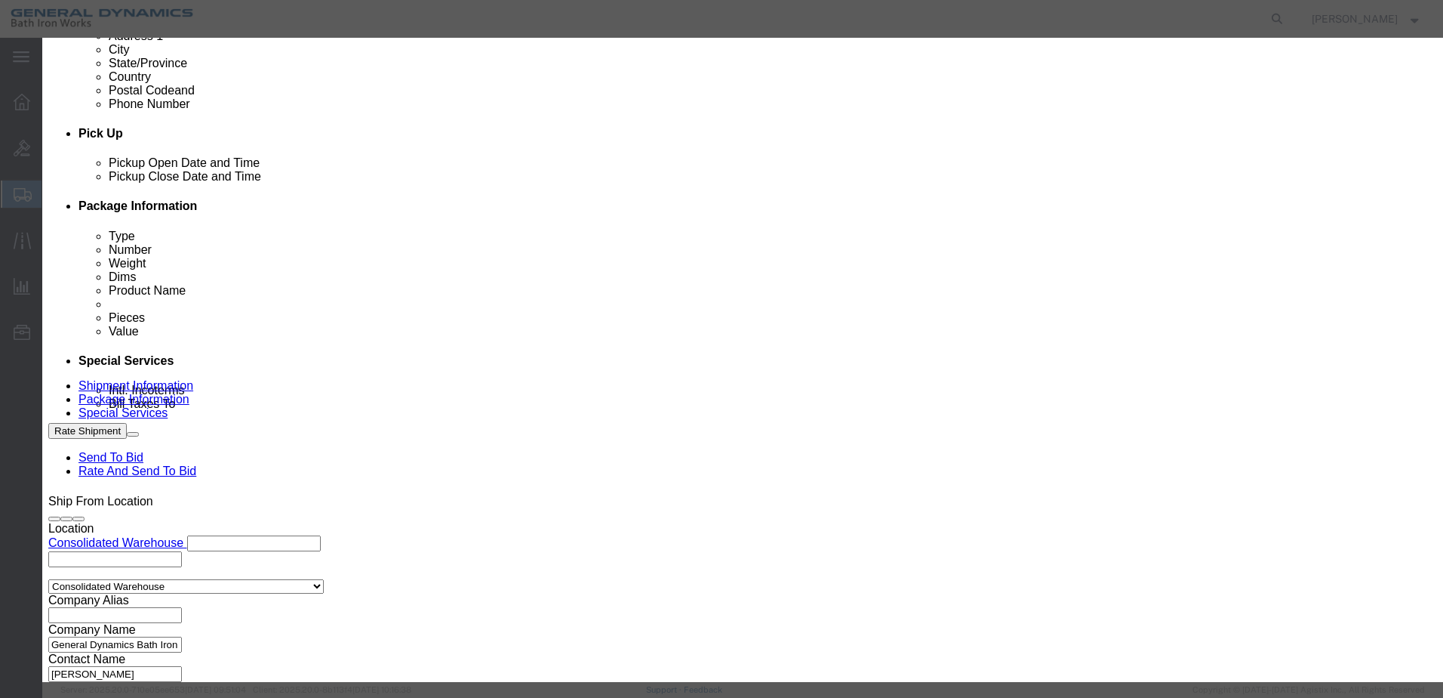
click button "Yes"
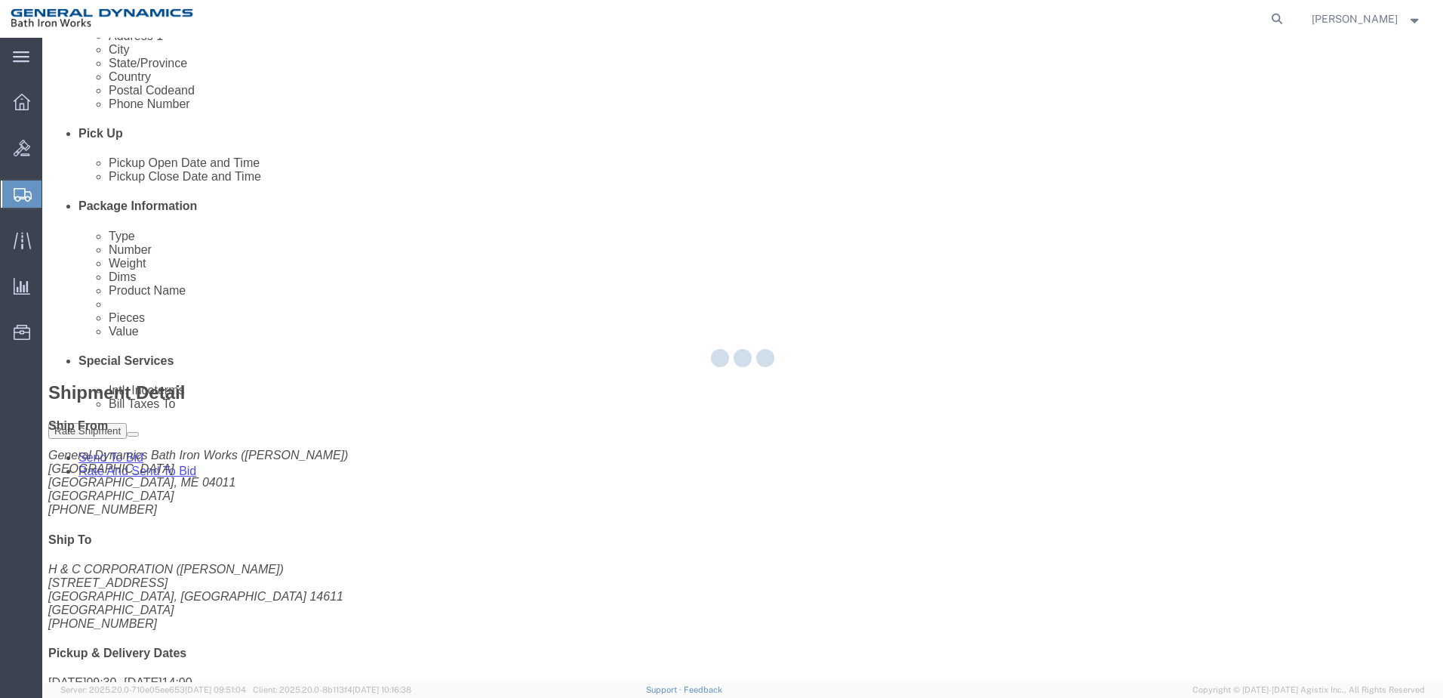
scroll to position [201, 0]
